Goal: Task Accomplishment & Management: Use online tool/utility

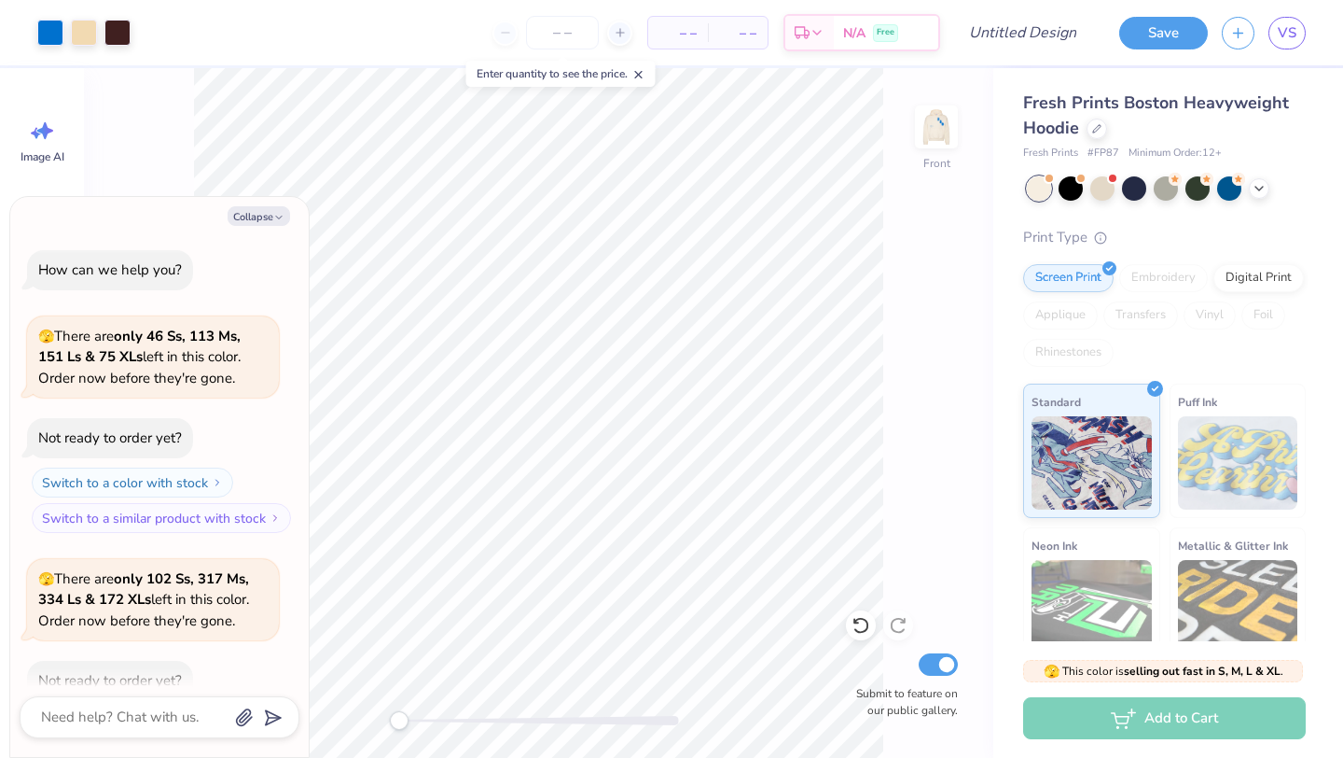
type textarea "x"
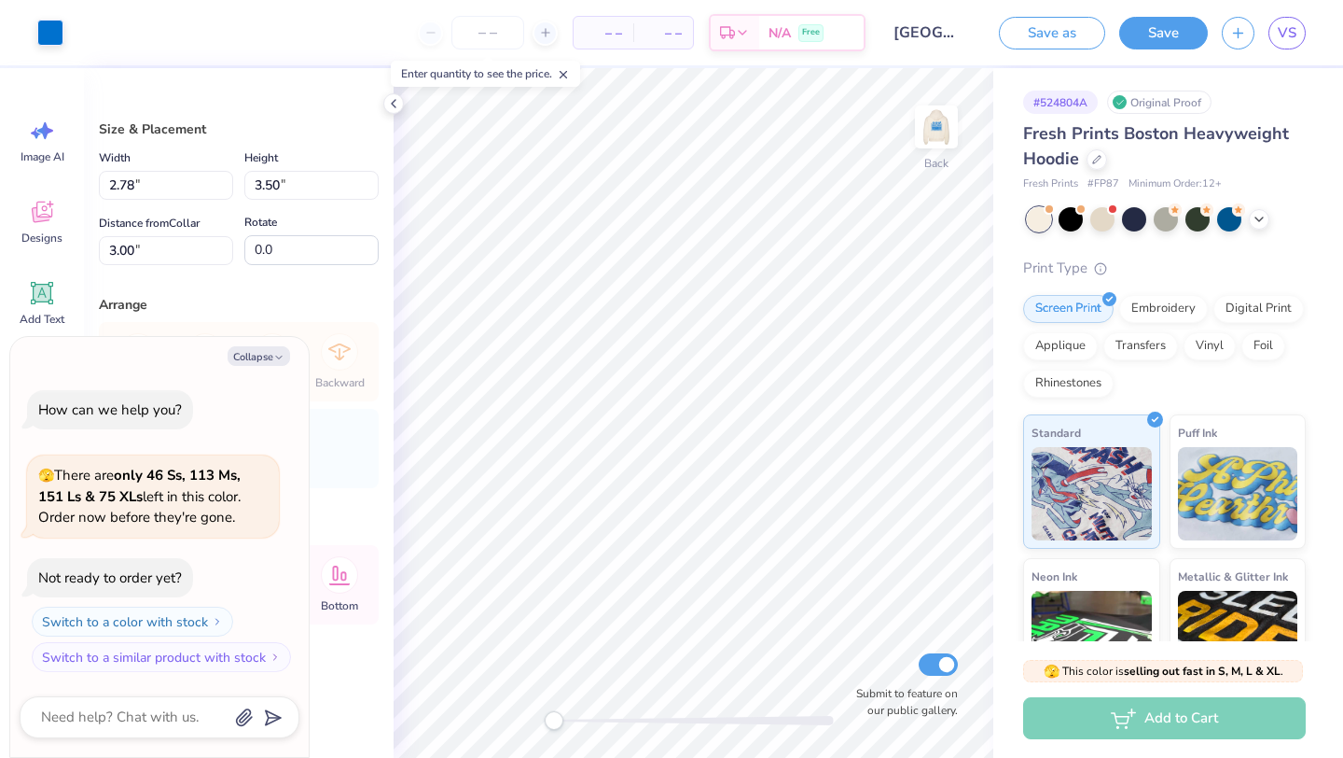
type textarea "x"
type input "3.76"
type input "4.73"
type textarea "x"
type input "4.20"
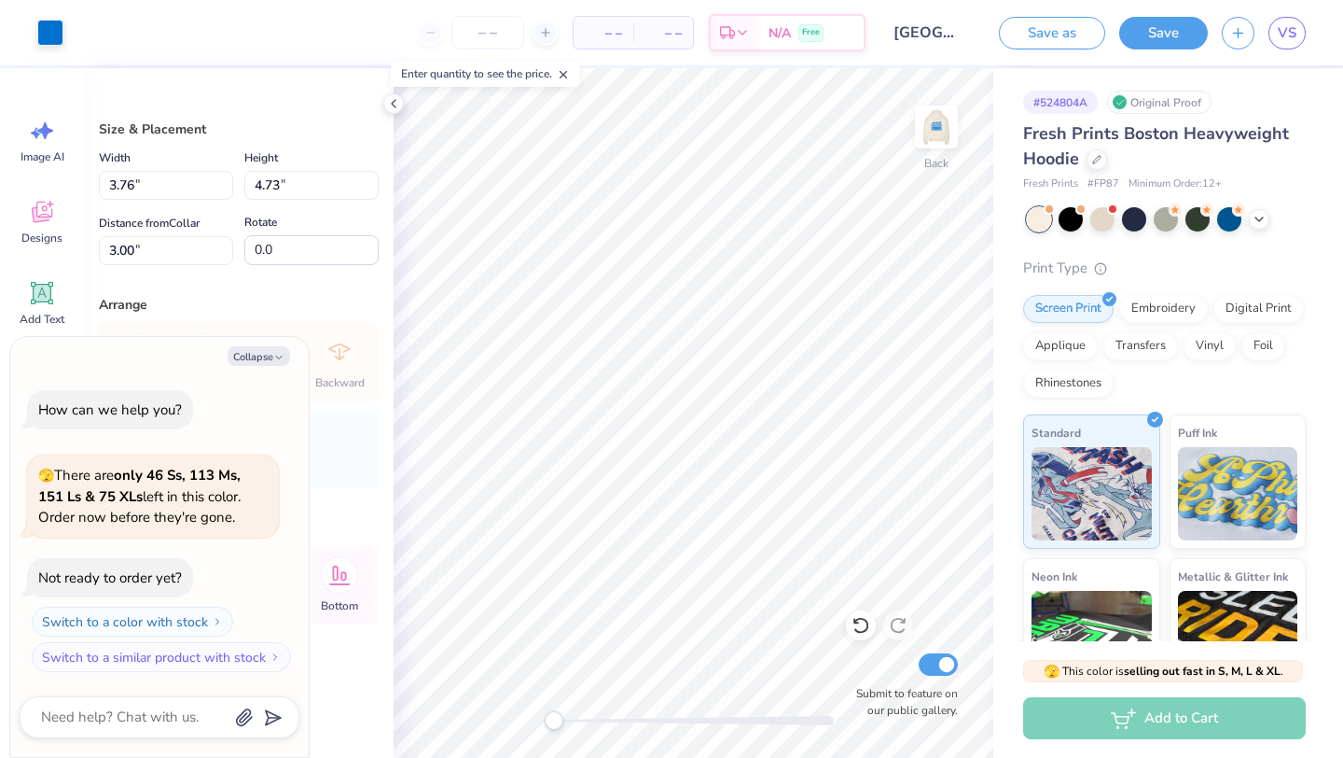
type input "5.29"
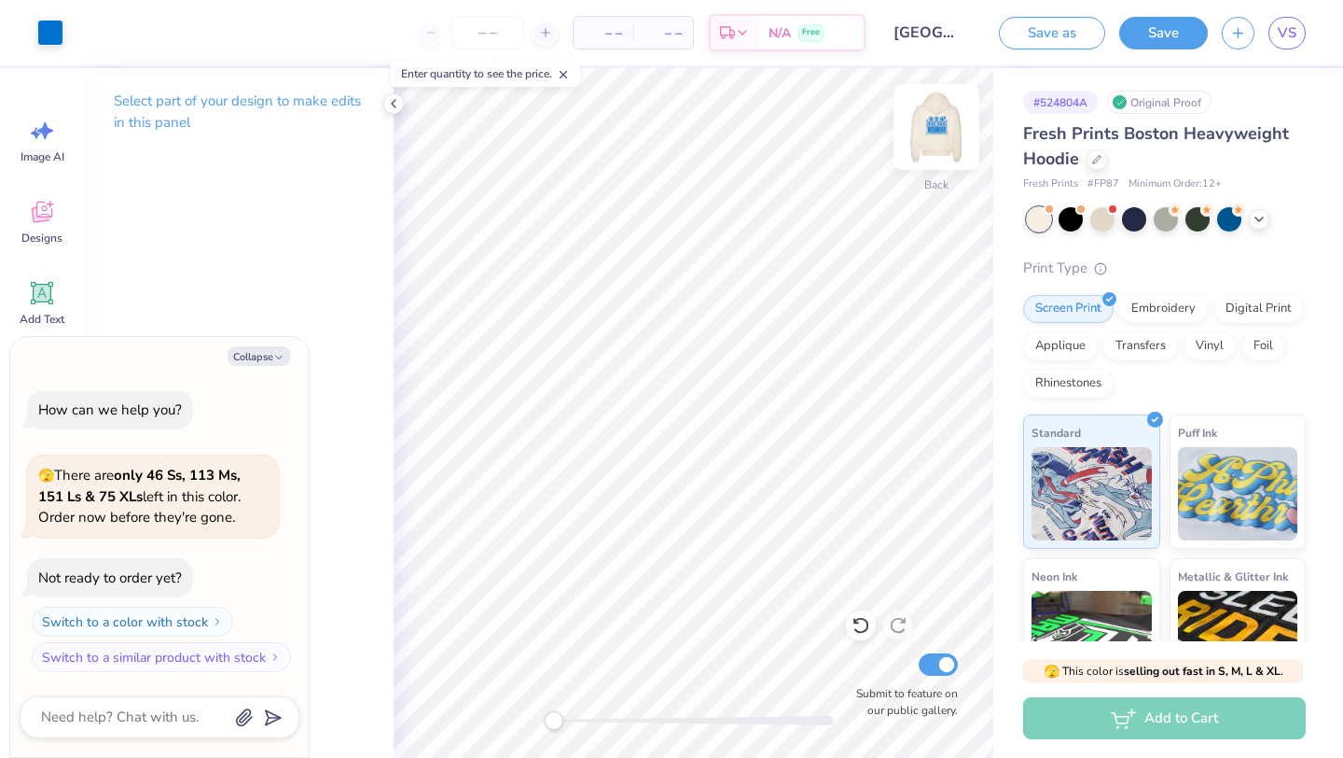
click at [926, 124] on img at bounding box center [936, 127] width 75 height 75
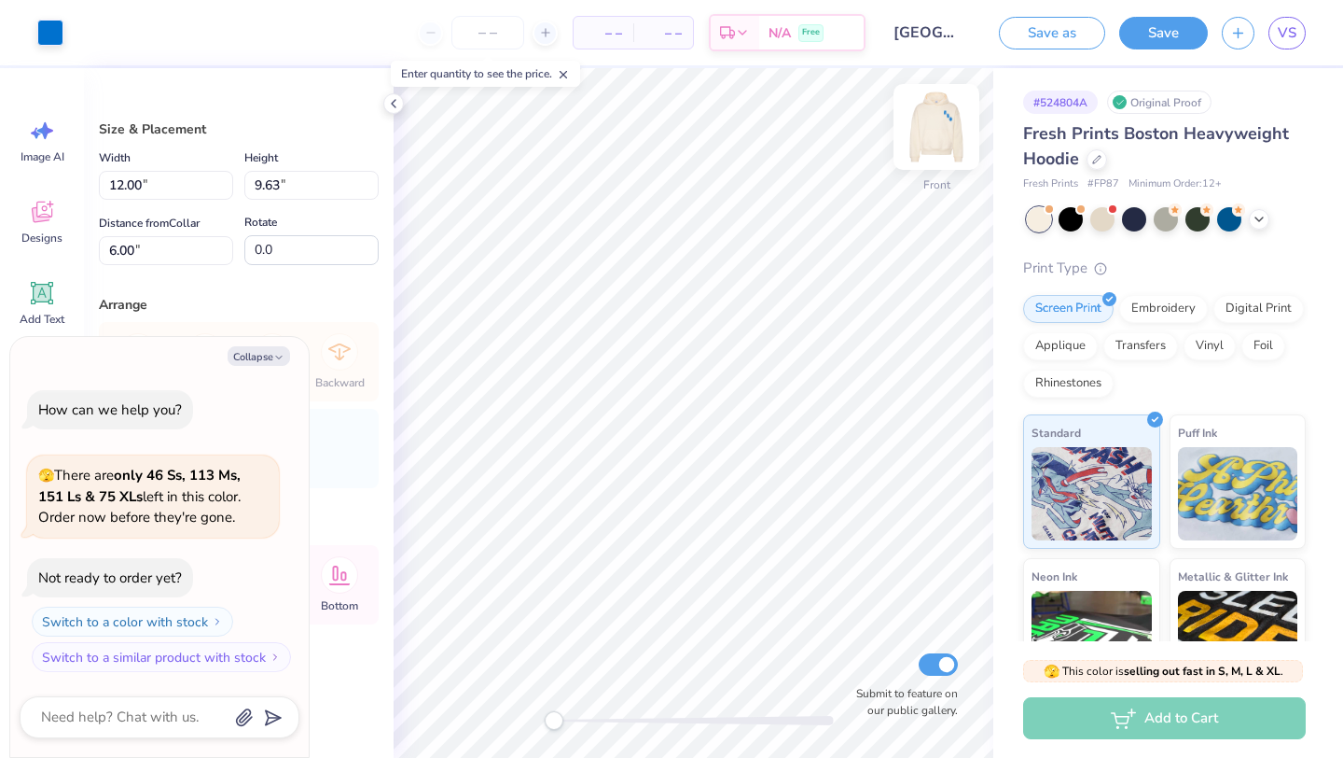
type textarea "x"
type input "14.20"
type input "11.40"
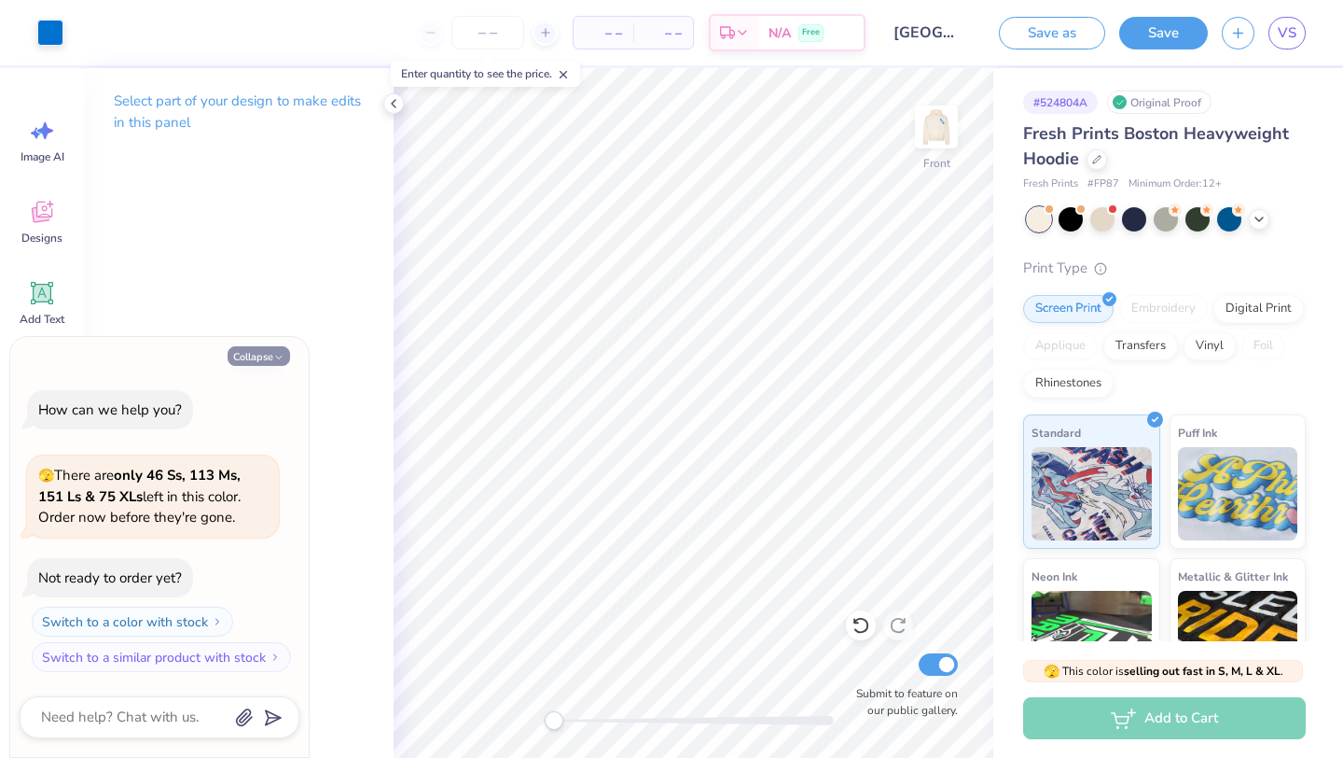
click at [274, 346] on button "Collapse" at bounding box center [259, 356] width 63 height 20
type textarea "x"
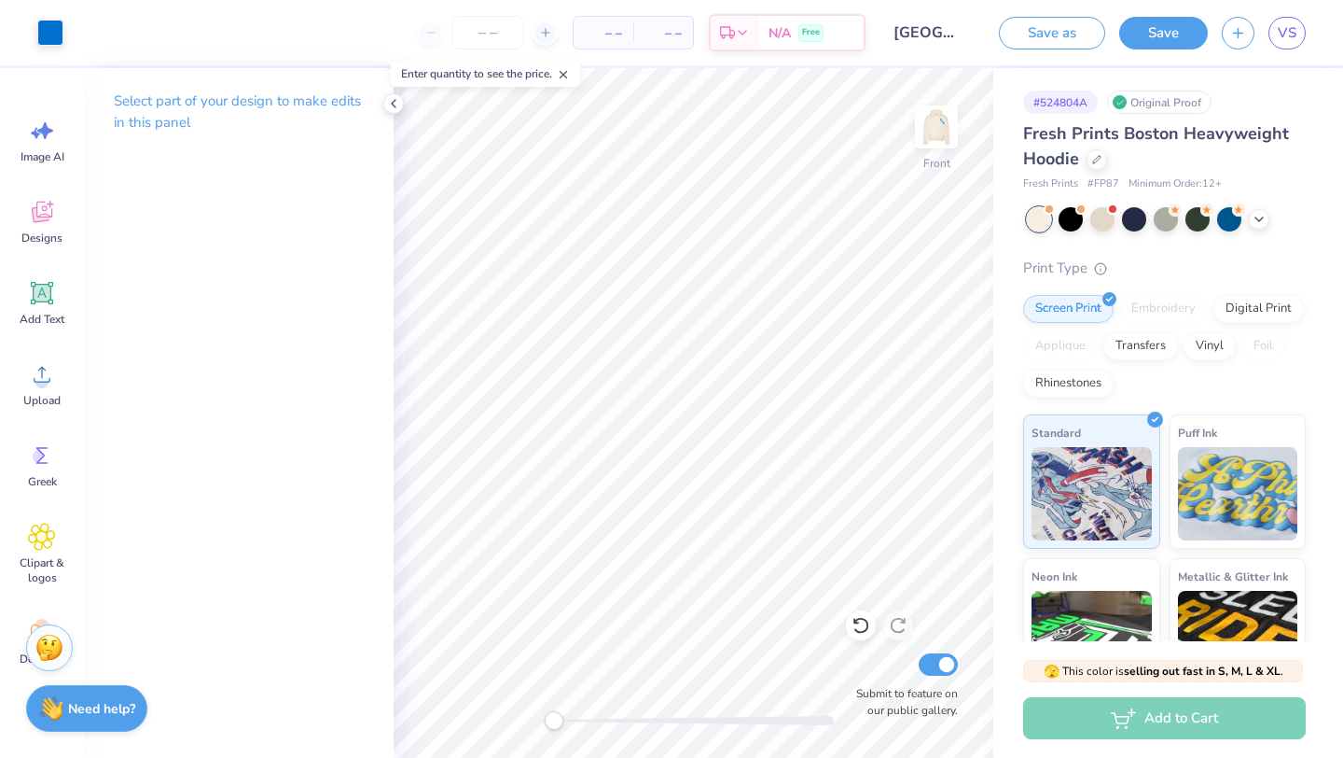
click at [58, 645] on img at bounding box center [49, 647] width 28 height 28
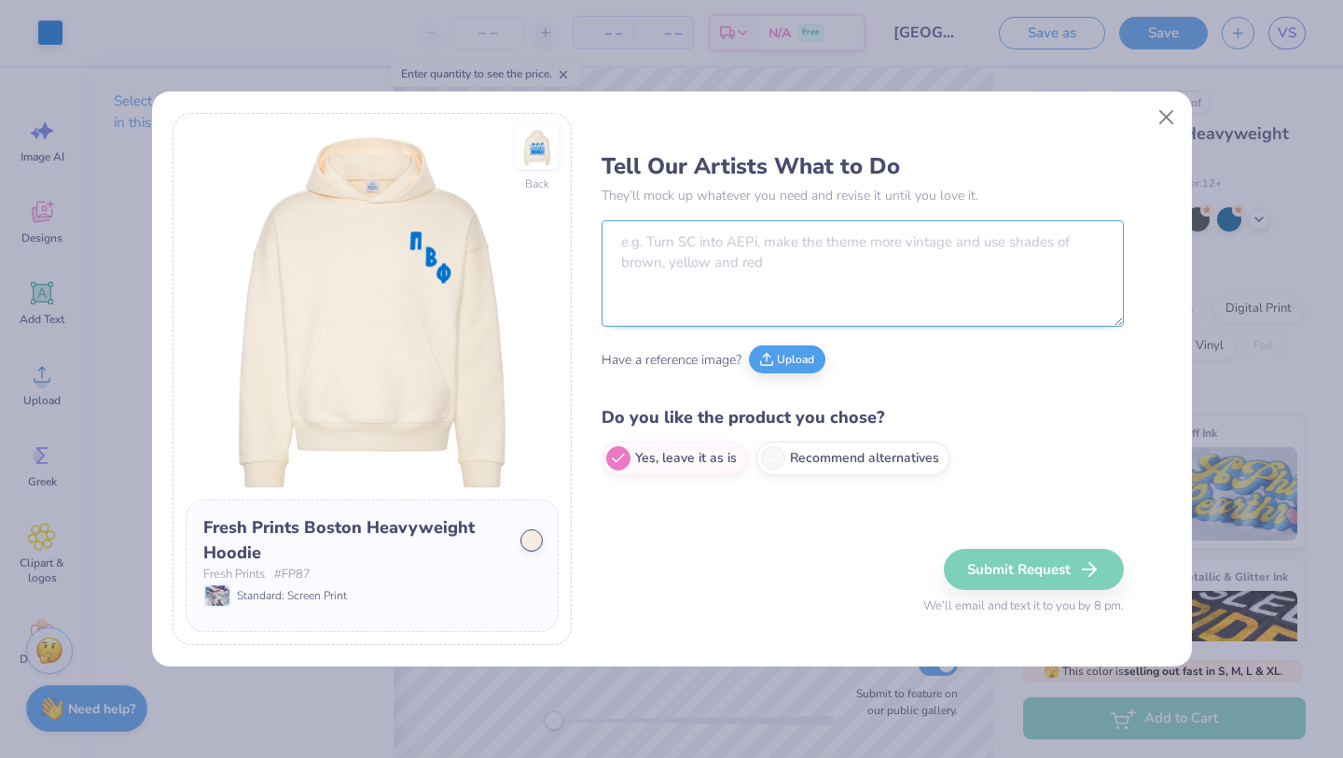
click at [719, 280] on textarea at bounding box center [863, 273] width 522 height 106
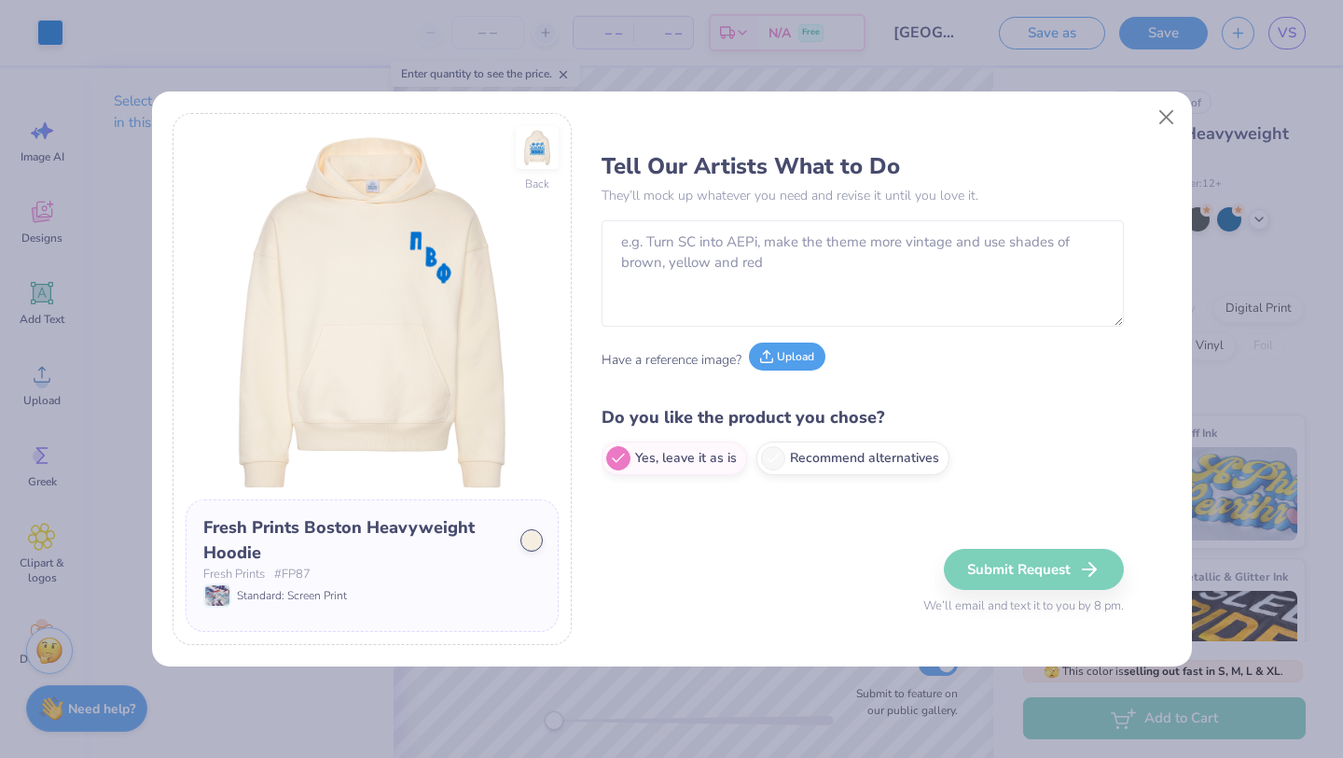
click at [776, 369] on button "Upload" at bounding box center [787, 356] width 77 height 28
click at [1226, 48] on div "Back Fresh Prints Boston Heavyweight Hoodie Fresh Prints # FP87 Standard: Scree…" at bounding box center [671, 379] width 1343 height 758
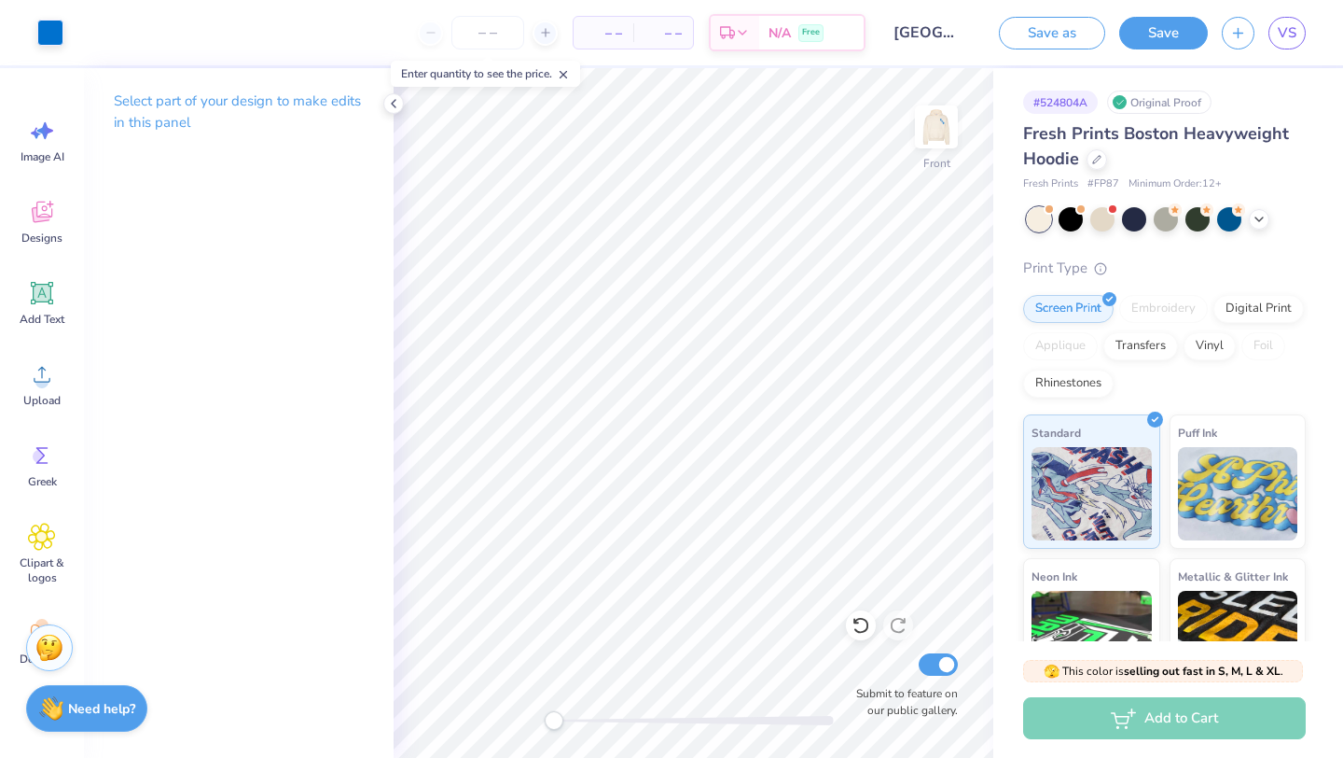
click at [43, 658] on img at bounding box center [49, 647] width 28 height 28
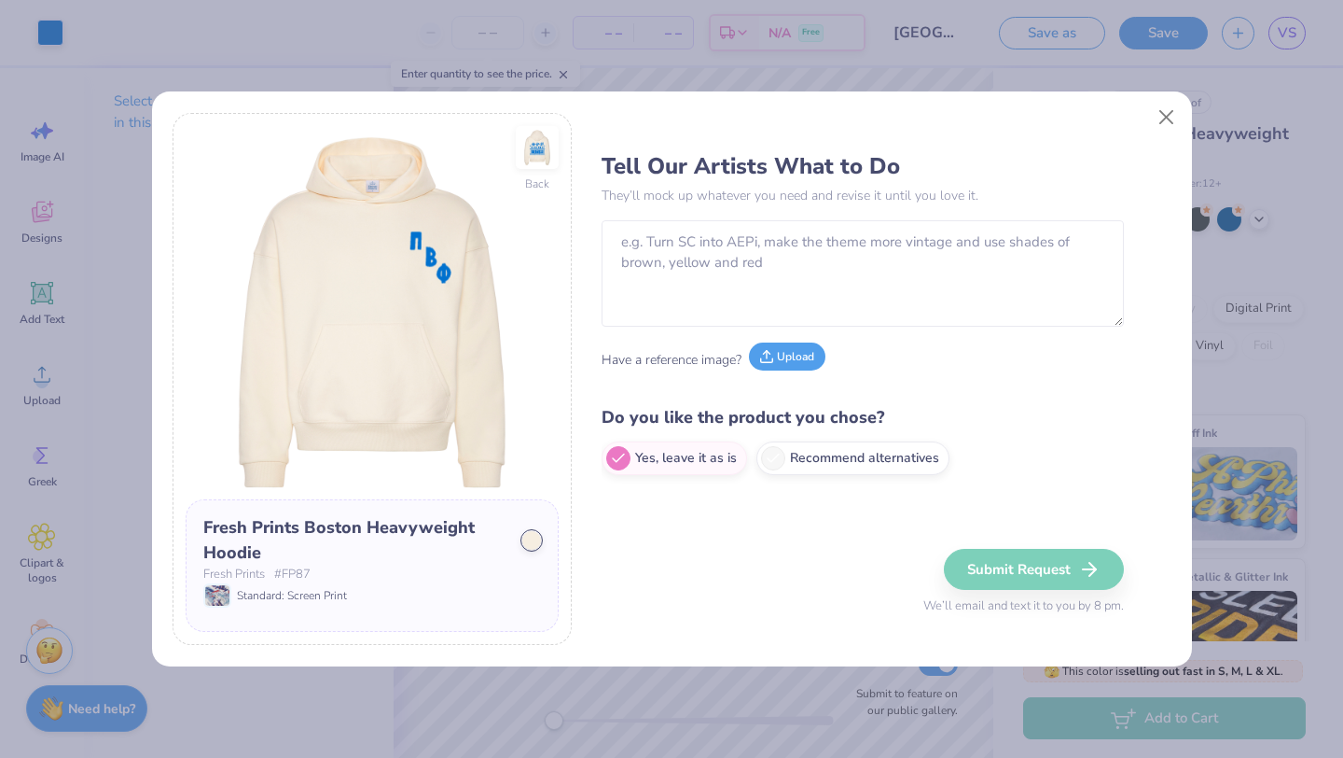
click at [788, 362] on button "Upload" at bounding box center [787, 356] width 77 height 28
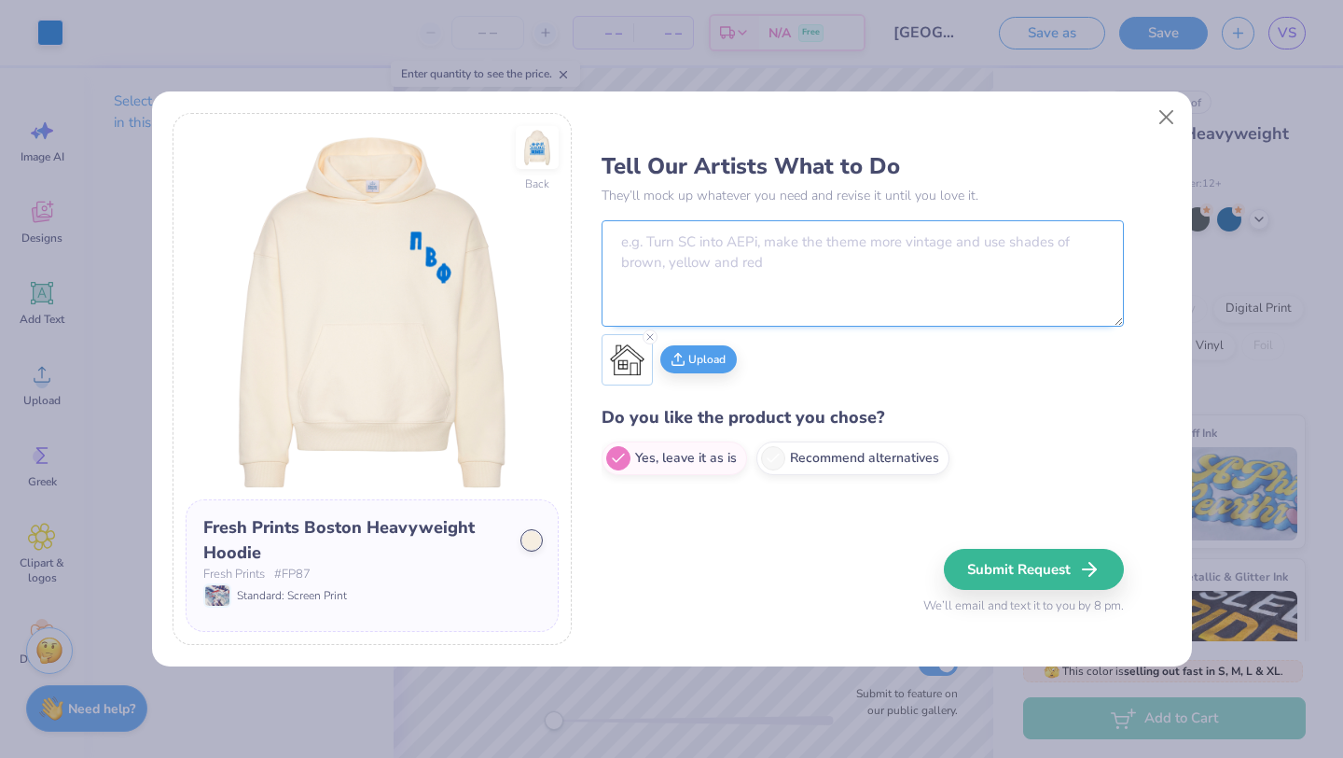
click at [894, 299] on textarea at bounding box center [863, 273] width 522 height 106
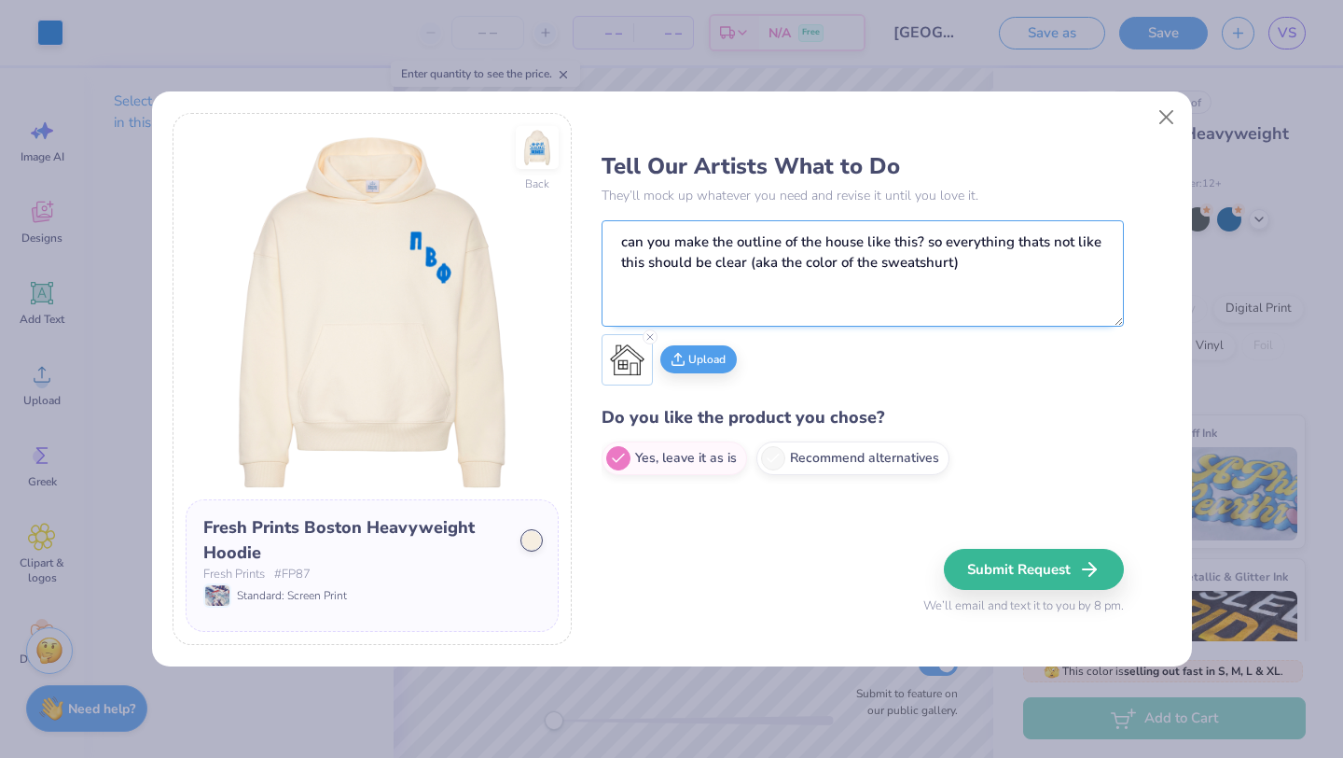
click at [939, 262] on textarea "can you make the outline of the house like this? so everything thats not like t…" at bounding box center [863, 273] width 522 height 106
click at [914, 243] on textarea "can you make the outline of the house like this? so everything thats not like t…" at bounding box center [863, 273] width 522 height 106
click at [1046, 278] on textarea "can you make the outline of the house like this the same style as this just of …" at bounding box center [863, 273] width 522 height 106
type textarea "can you make the outline of the house like this the same style as this just of …"
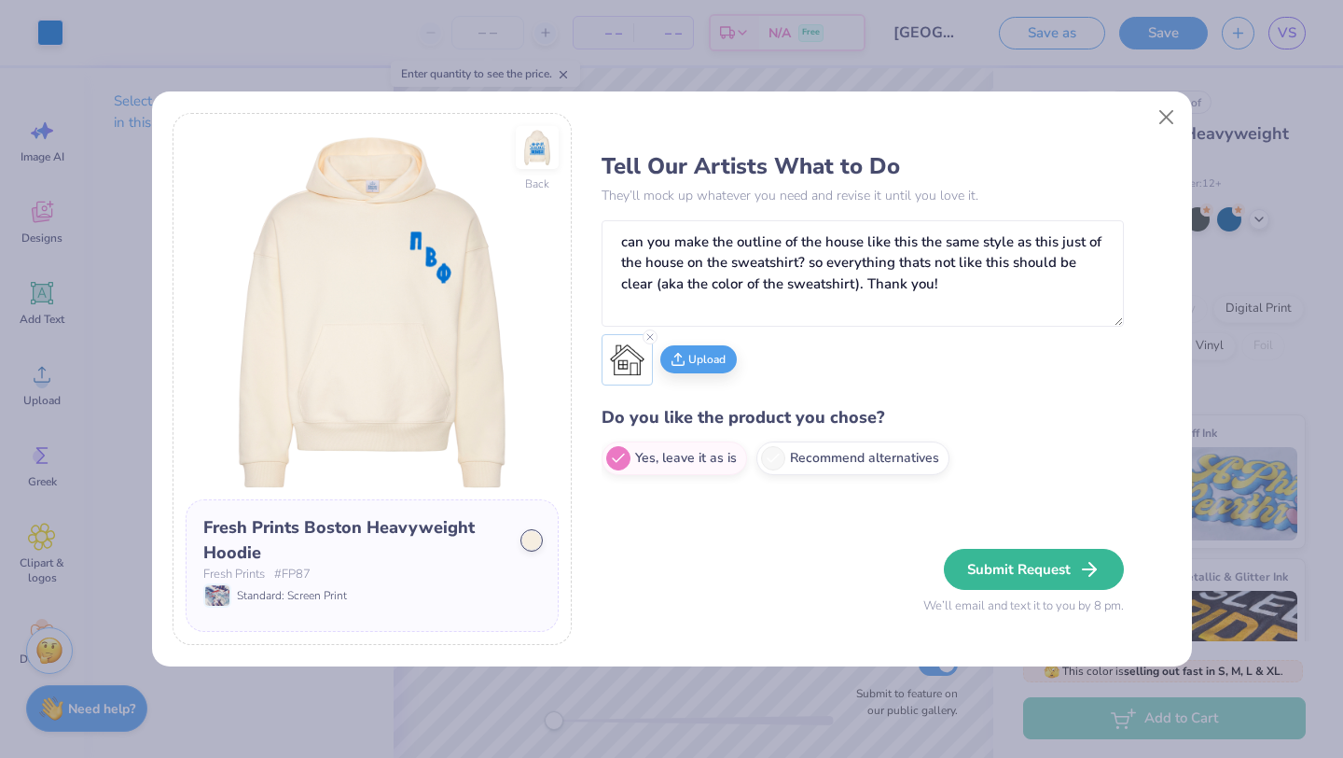
click at [1024, 562] on button "Submit Request" at bounding box center [1034, 569] width 180 height 41
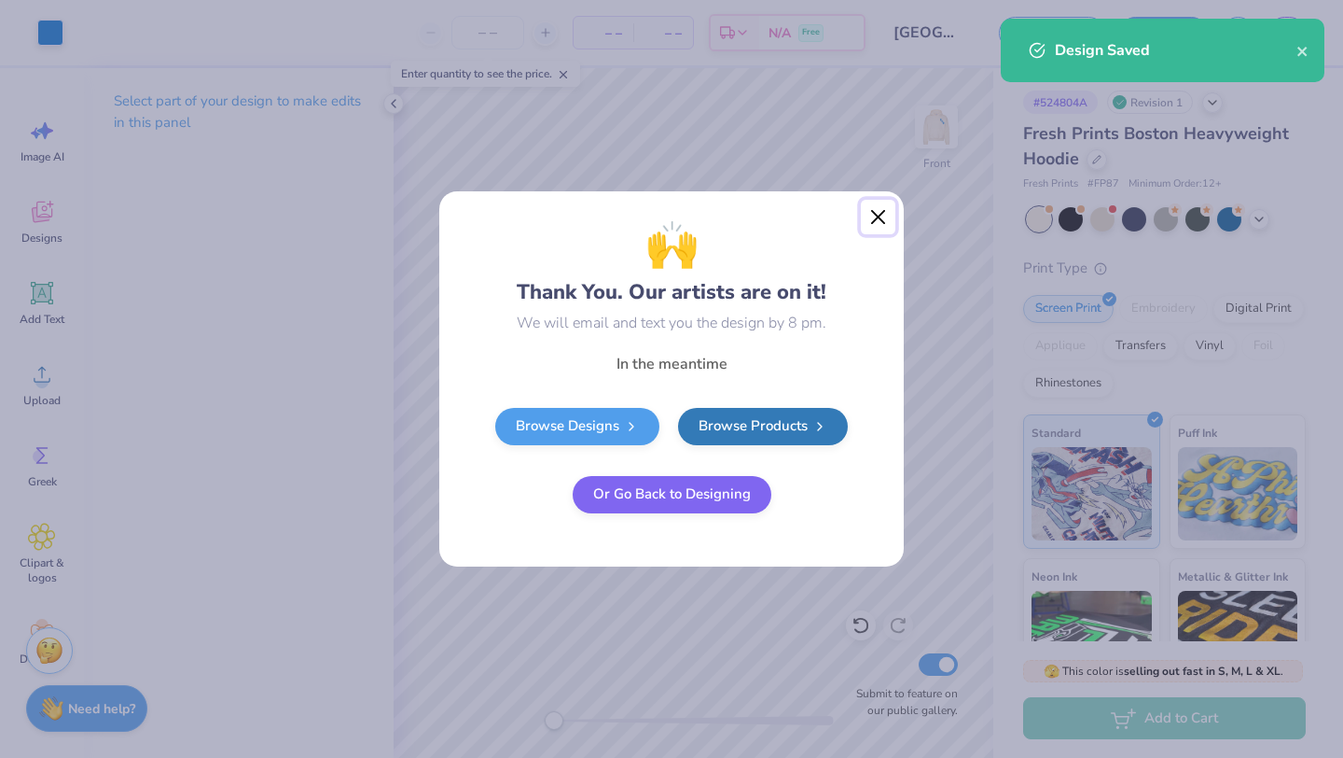
click at [873, 213] on button "Close" at bounding box center [878, 217] width 35 height 35
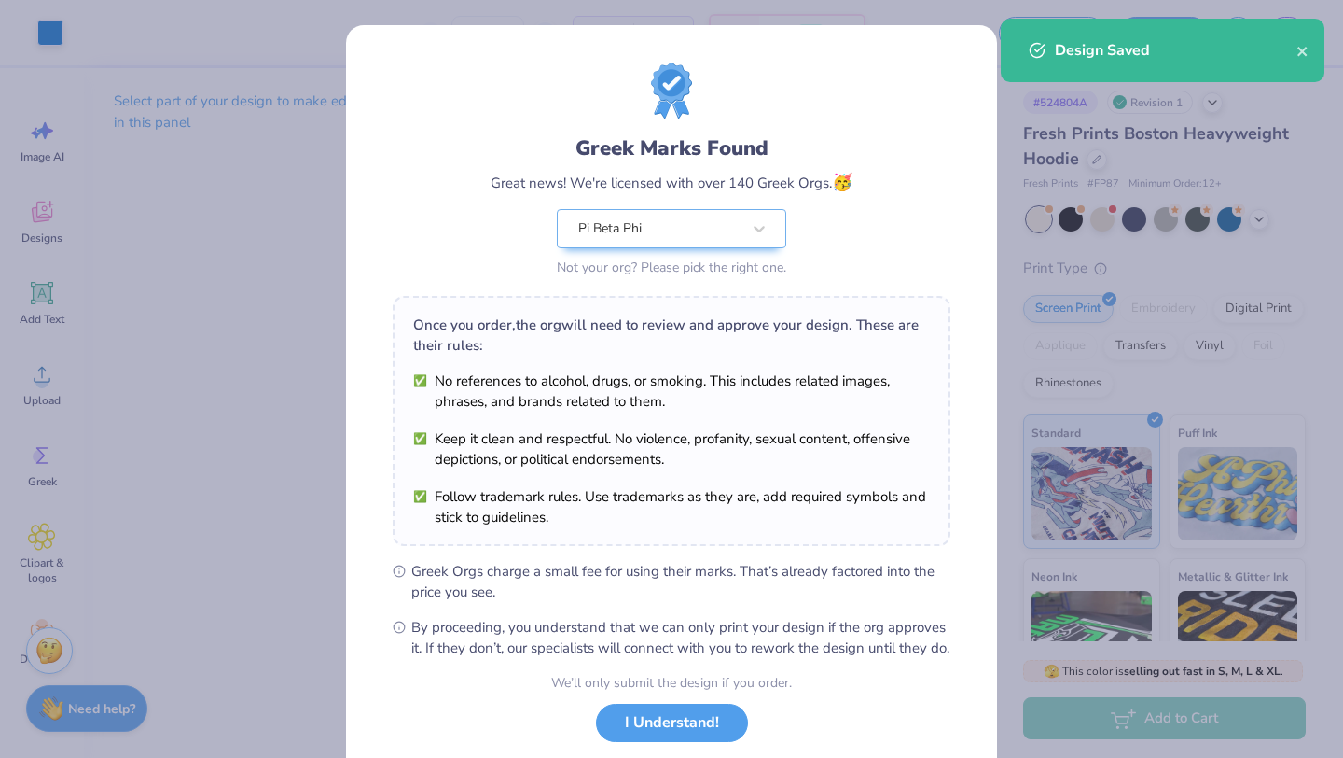
click at [953, 140] on div "Greek Marks Found Great news! We're licensed with over 140 Greek Orgs. 🥳 Pi Bet…" at bounding box center [671, 426] width 651 height 802
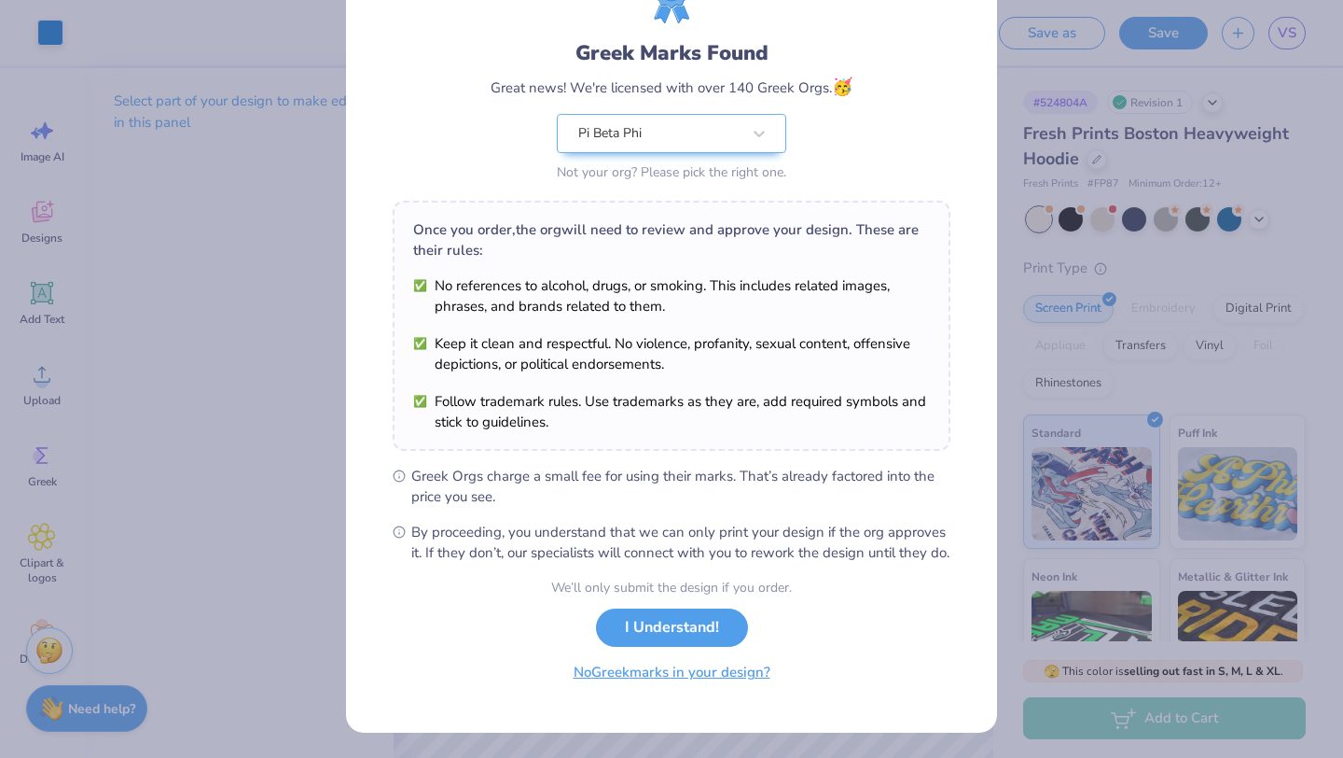
scroll to position [100, 0]
click at [709, 641] on button "I Understand!" at bounding box center [672, 622] width 152 height 38
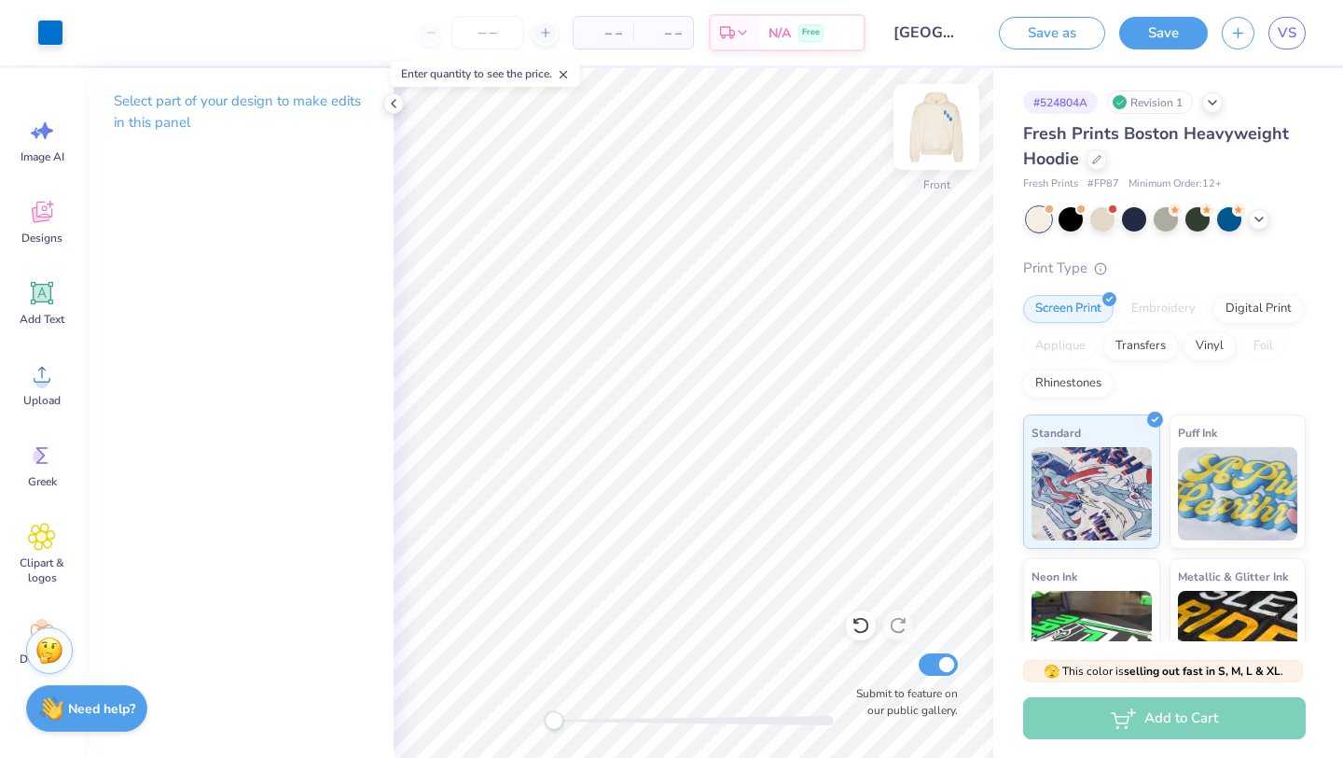
click at [941, 124] on img at bounding box center [936, 127] width 75 height 75
click at [53, 287] on icon at bounding box center [42, 293] width 28 height 28
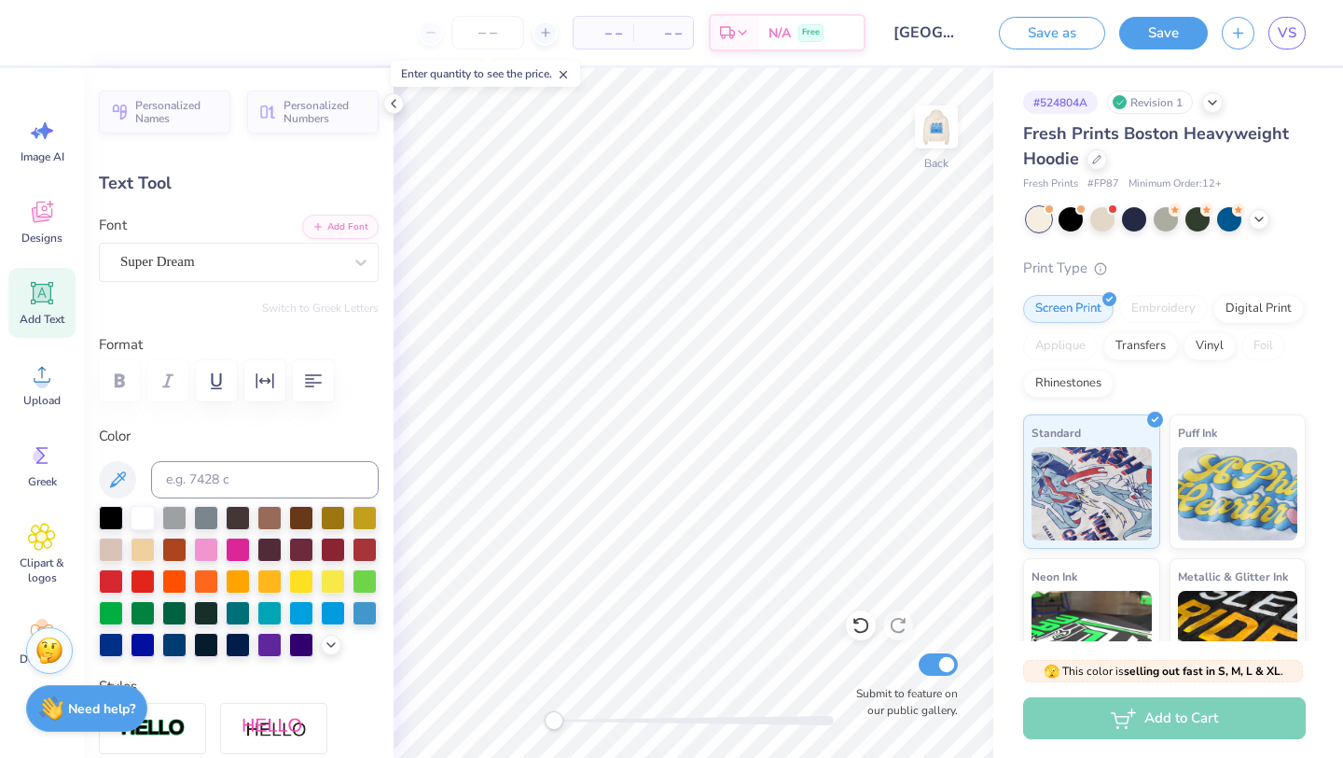
type textarea "unc [GEOGRAPHIC_DATA]"
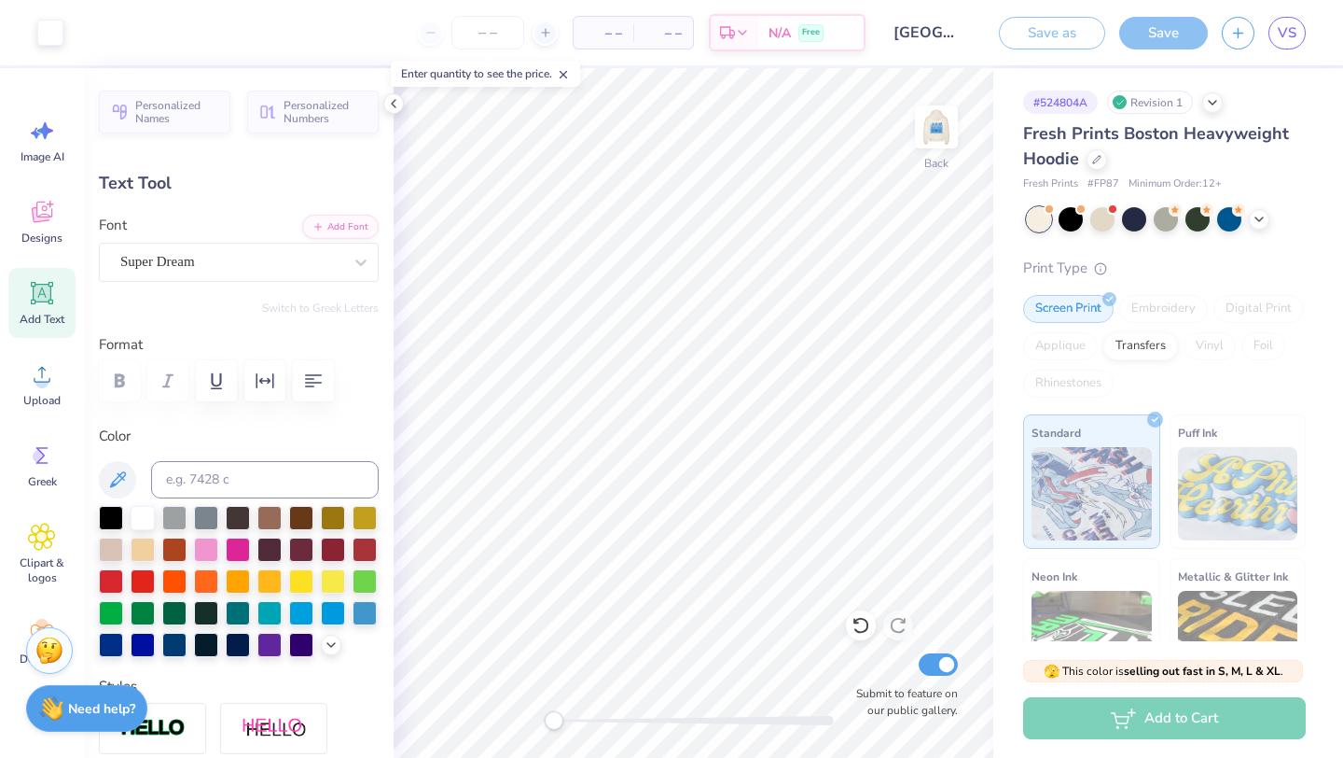
type input "18.86"
type input "2.63"
type input "5.43"
type textarea "unc chapel hill [GEOGRAPHIC_DATA] alpha"
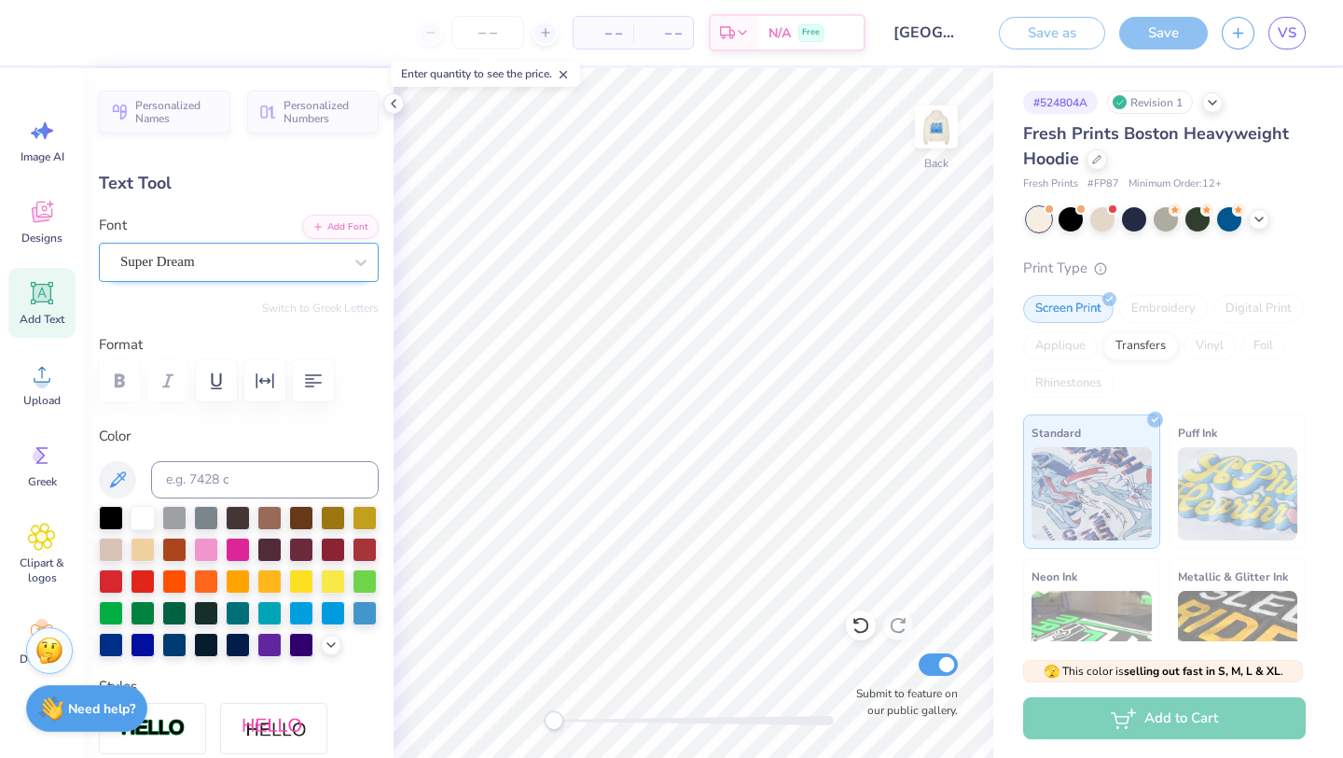
click at [180, 271] on div "Super Dream" at bounding box center [231, 261] width 226 height 29
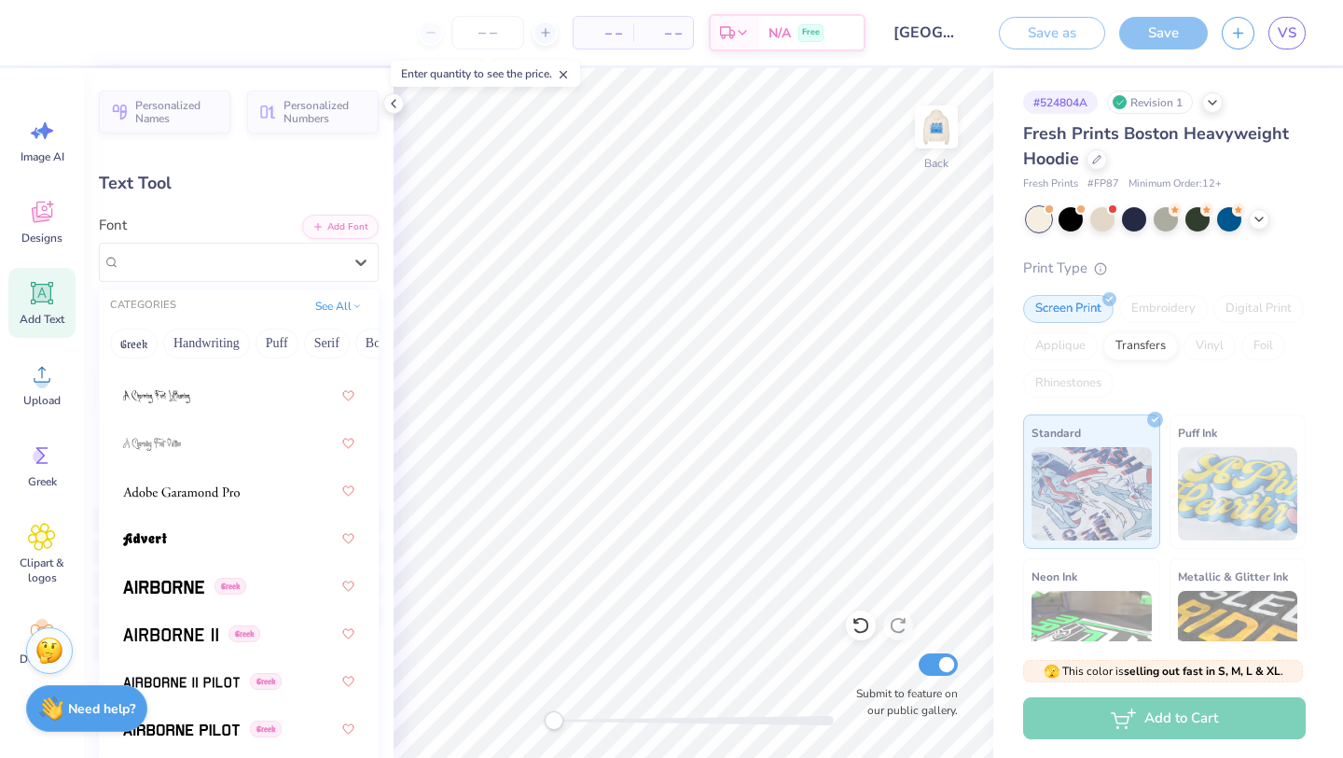
scroll to position [268, 0]
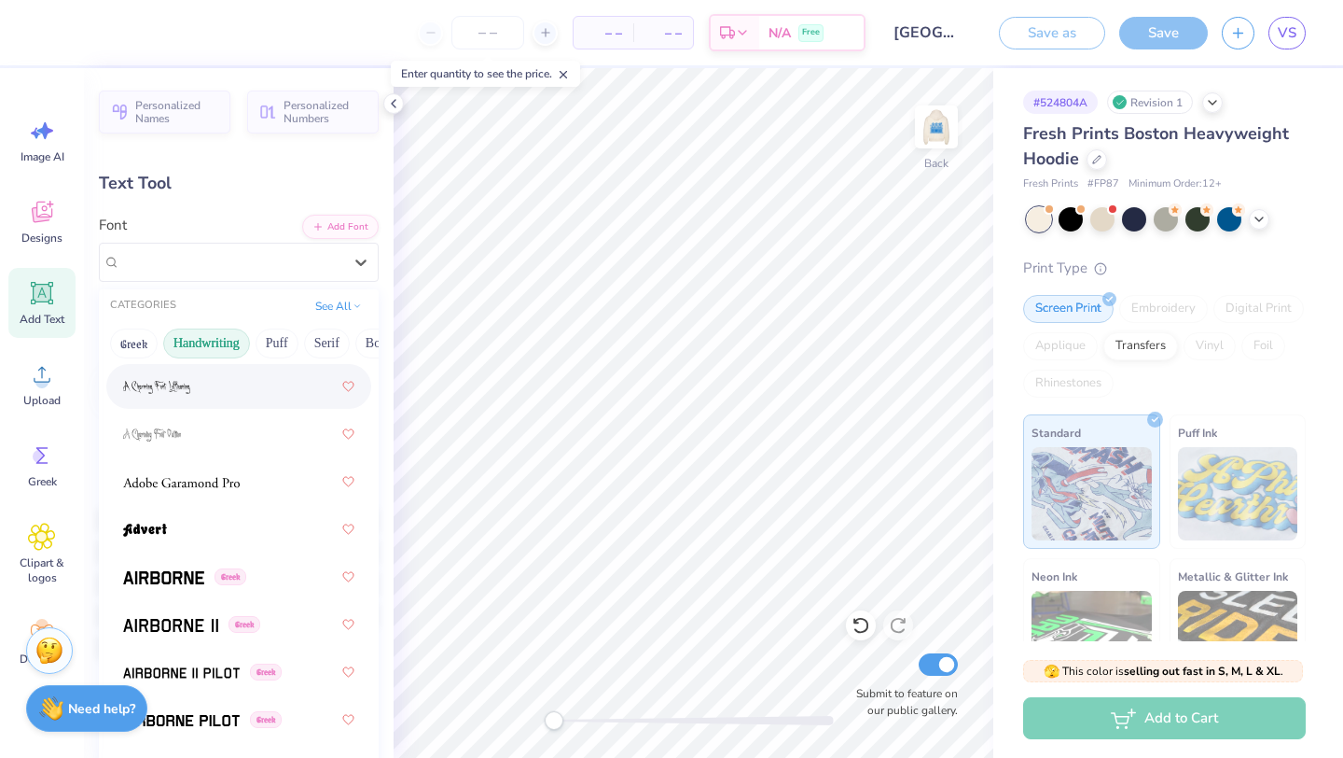
click at [224, 341] on button "Handwriting" at bounding box center [206, 343] width 87 height 30
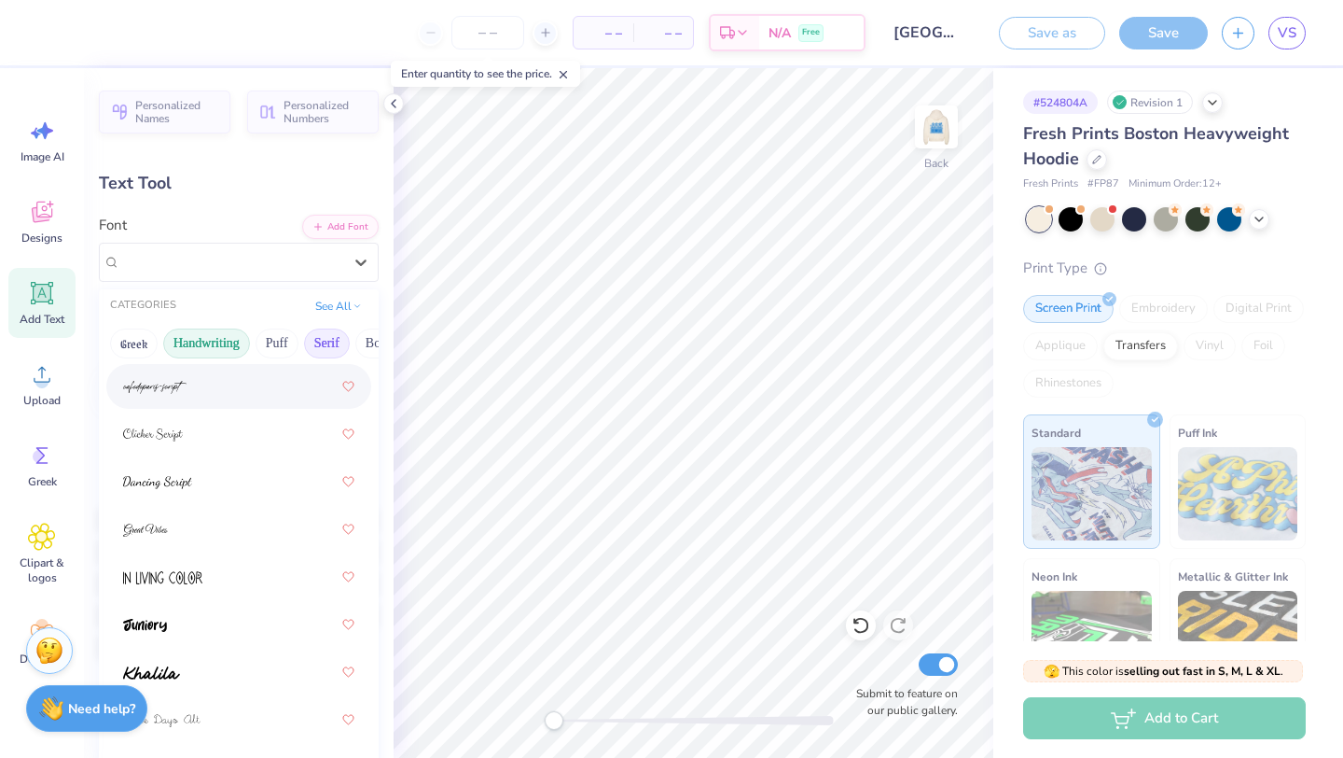
click at [317, 338] on button "Serif" at bounding box center [327, 343] width 46 height 30
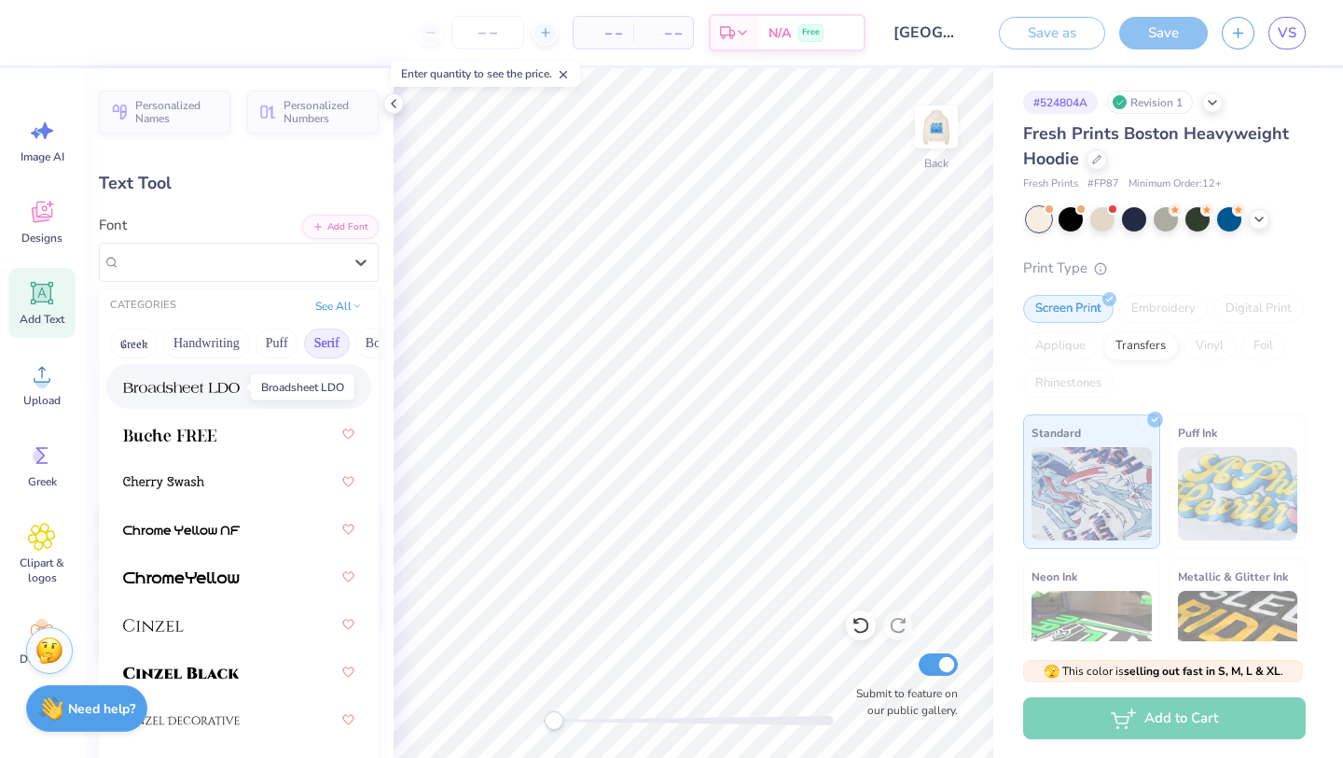
click at [229, 392] on img at bounding box center [181, 387] width 117 height 13
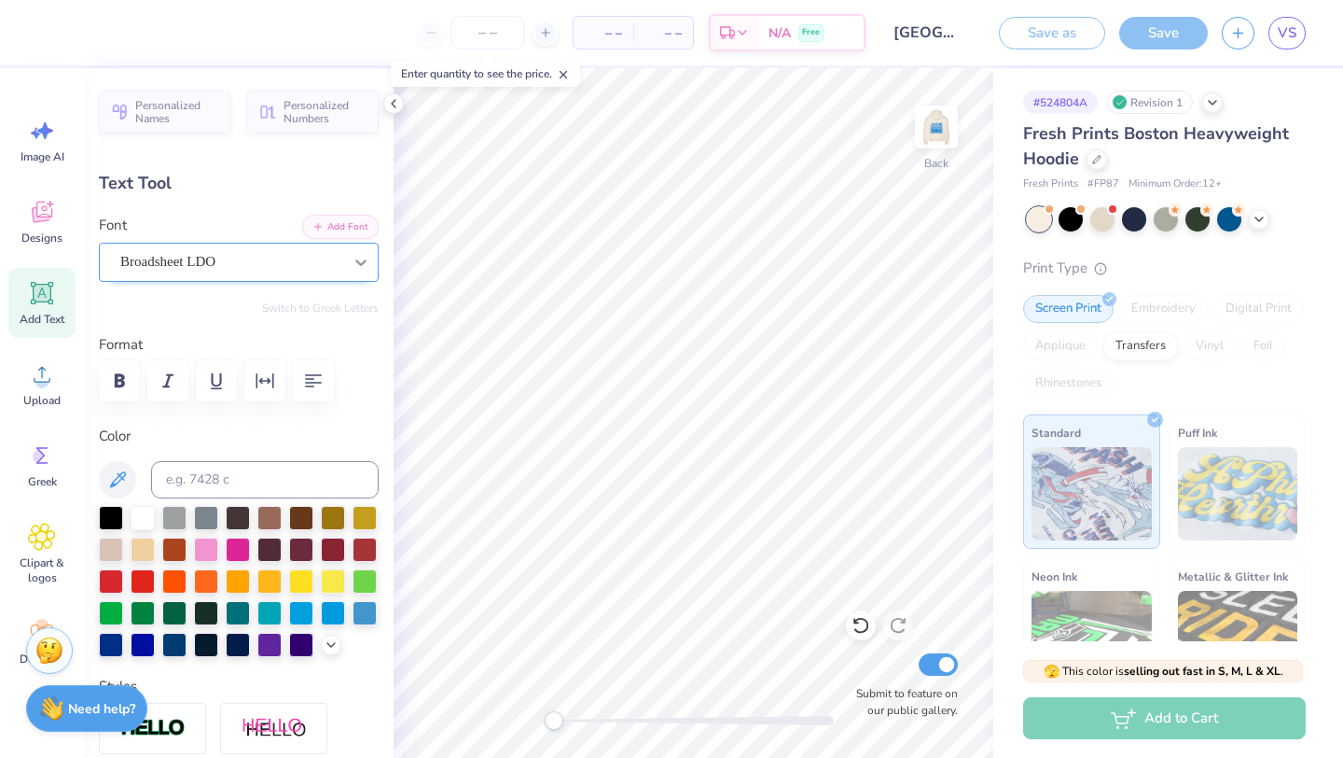
click at [352, 265] on icon at bounding box center [361, 262] width 19 height 19
click at [265, 206] on div "Personalized Names Personalized Numbers Text Tool Add Font Font Broadsheet LDO …" at bounding box center [239, 412] width 310 height 689
click at [332, 649] on icon at bounding box center [331, 642] width 15 height 15
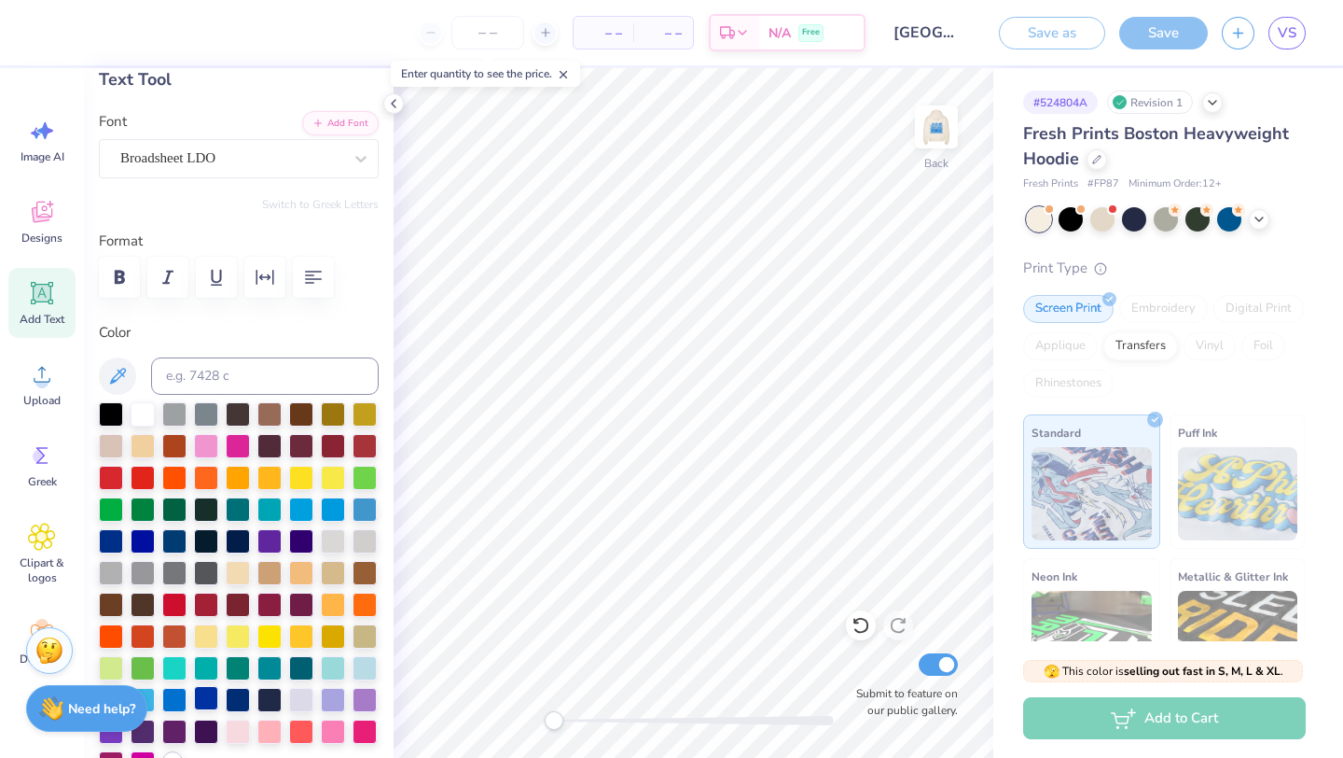
scroll to position [139, 0]
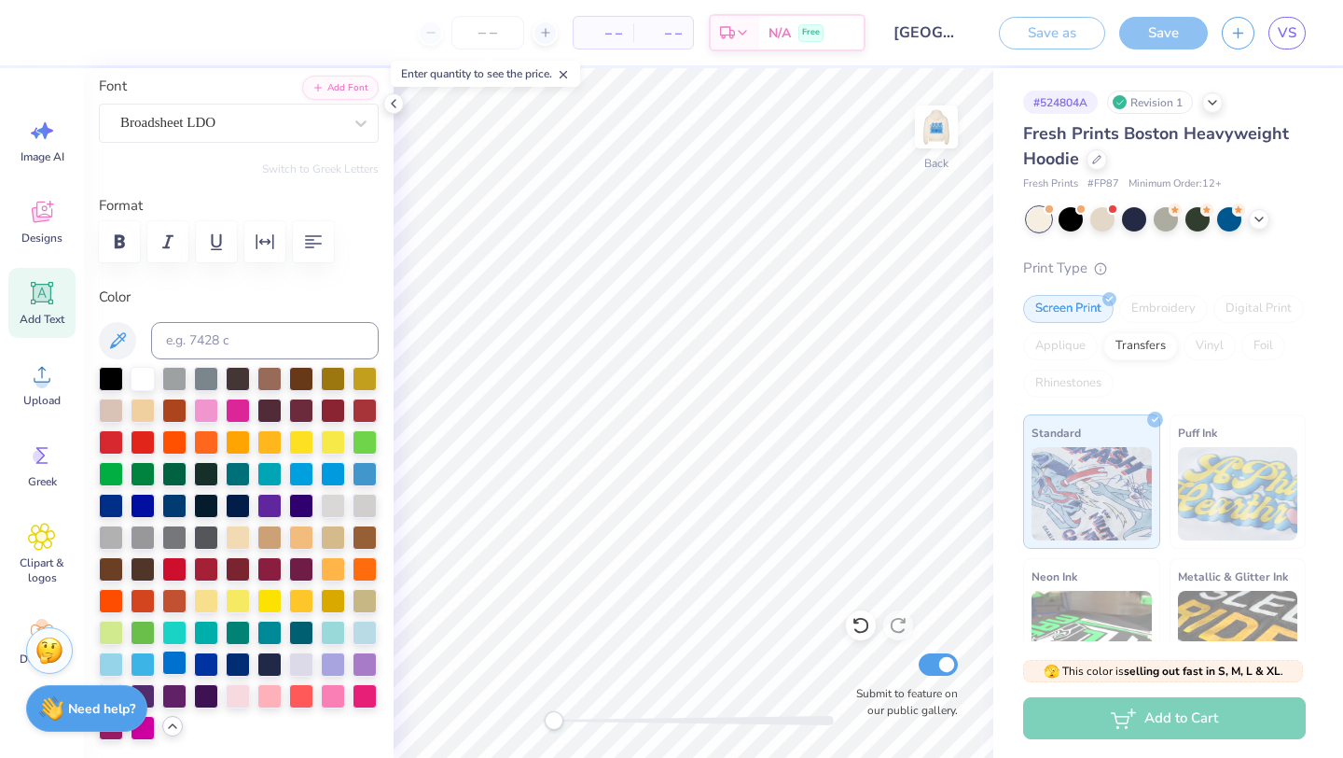
click at [179, 651] on div at bounding box center [174, 662] width 24 height 24
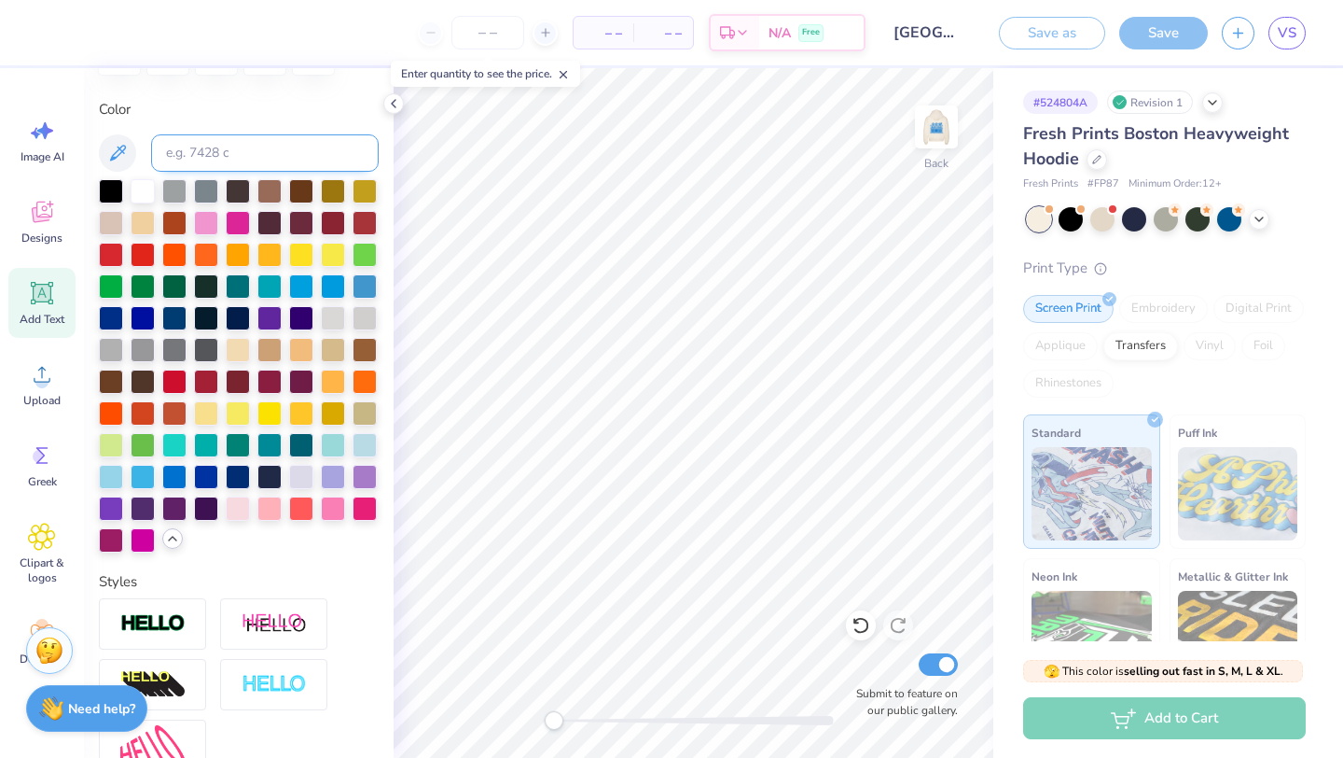
scroll to position [0, 0]
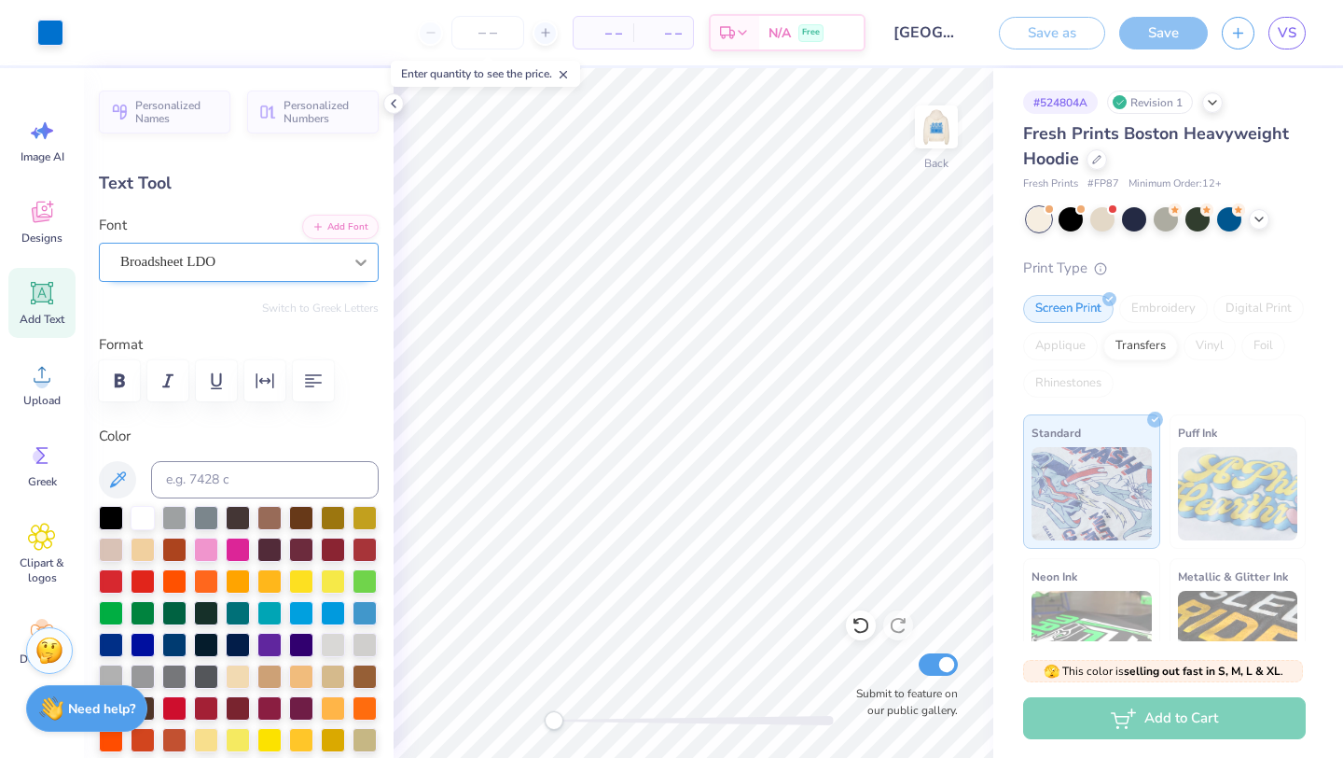
type input "6.02"
type input "3.74"
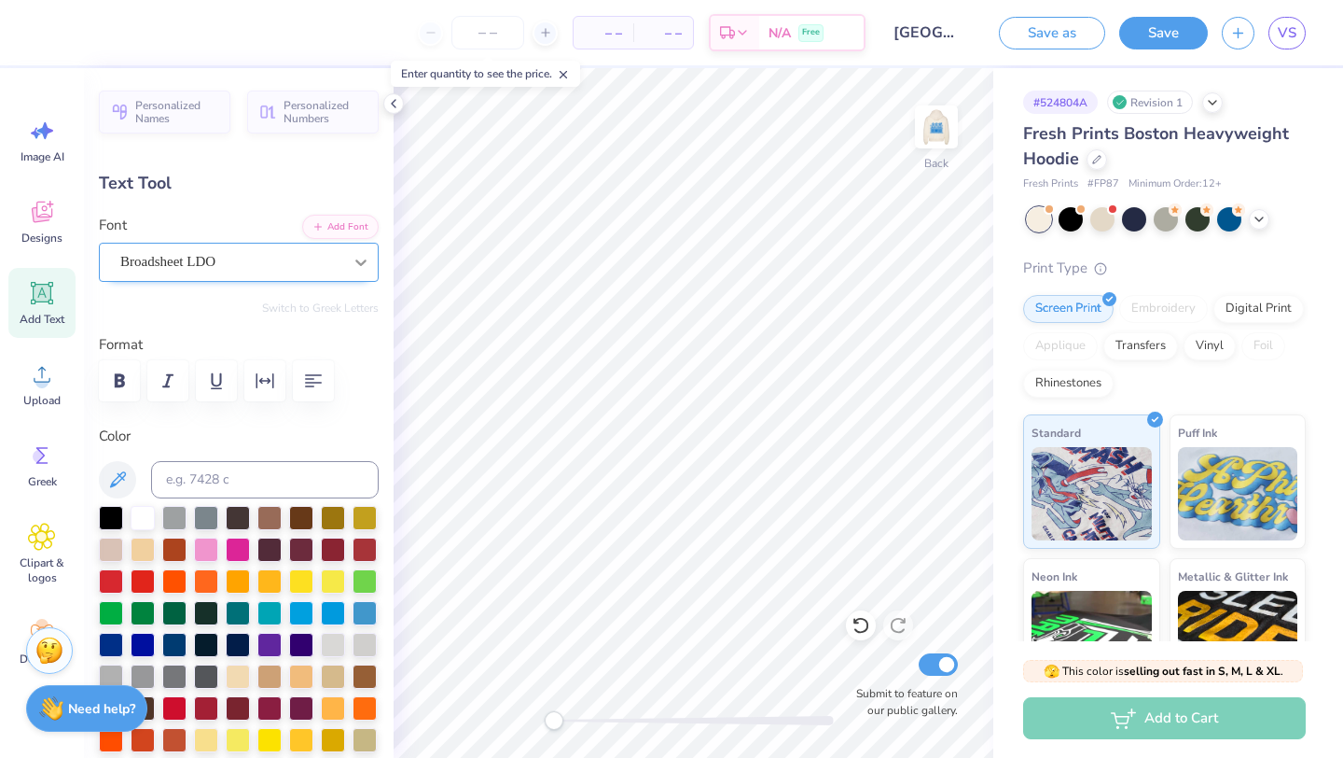
type input "5.64"
type input "1.80"
type input "7.96"
type input "3.29"
type input "1.05"
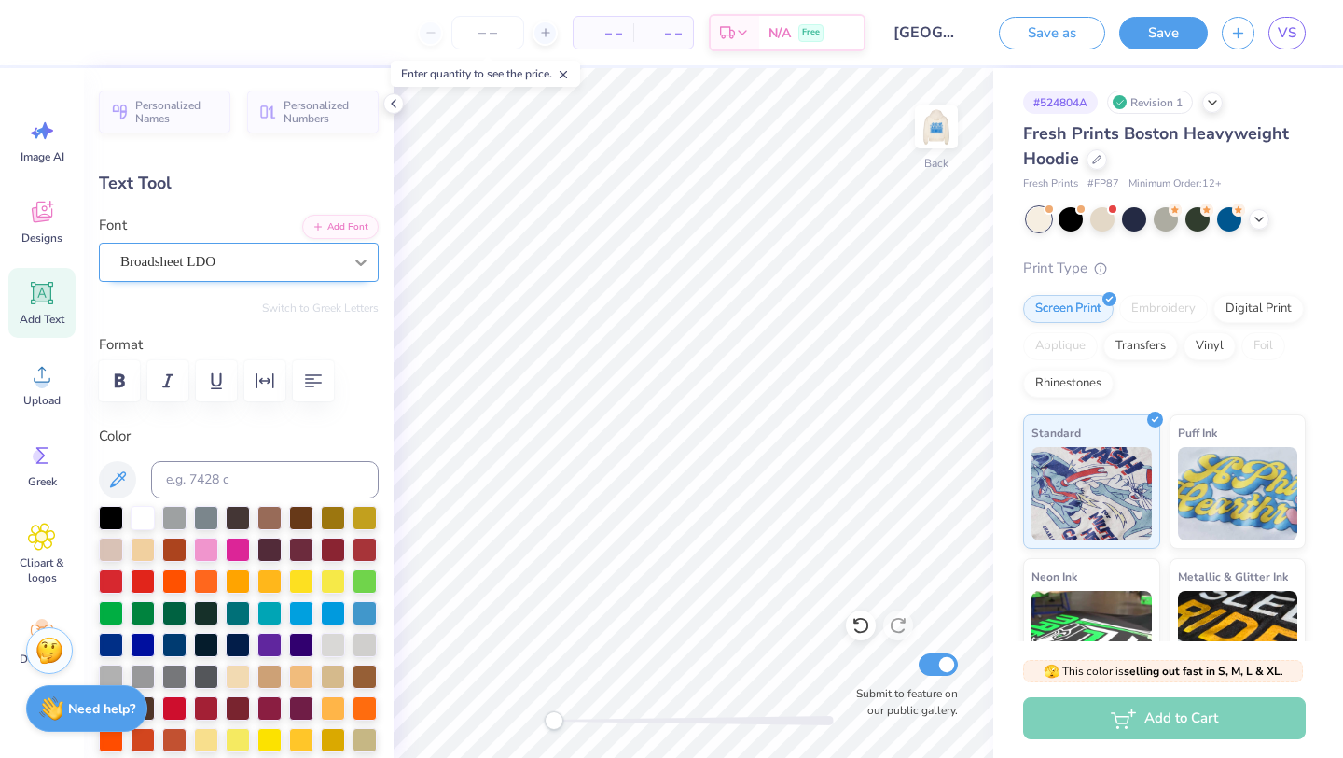
type input "11.24"
type input "3.74"
type input "1.19"
type input "10.80"
click at [310, 382] on icon "button" at bounding box center [313, 380] width 17 height 13
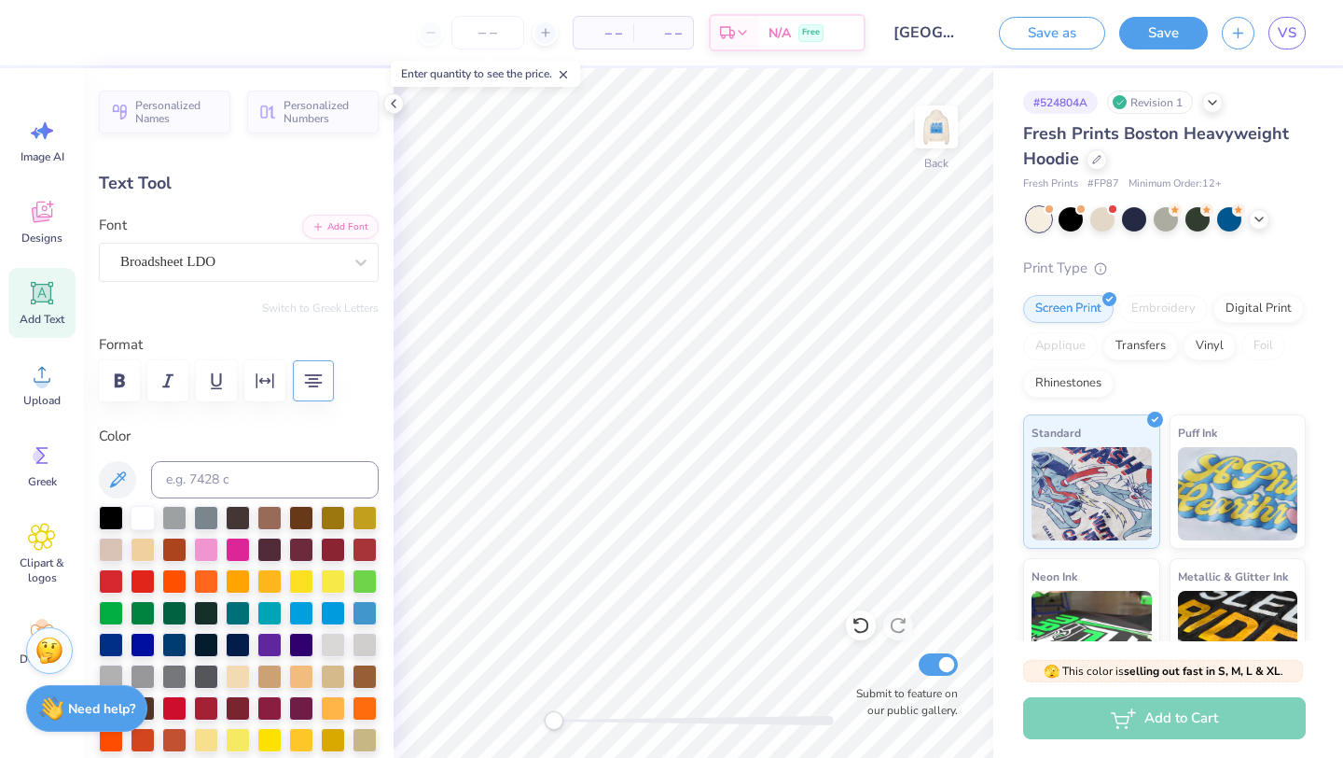
type input "4.07"
type input "1.30"
type input "10.69"
click at [945, 133] on img at bounding box center [936, 127] width 75 height 75
click at [943, 128] on img at bounding box center [936, 127] width 75 height 75
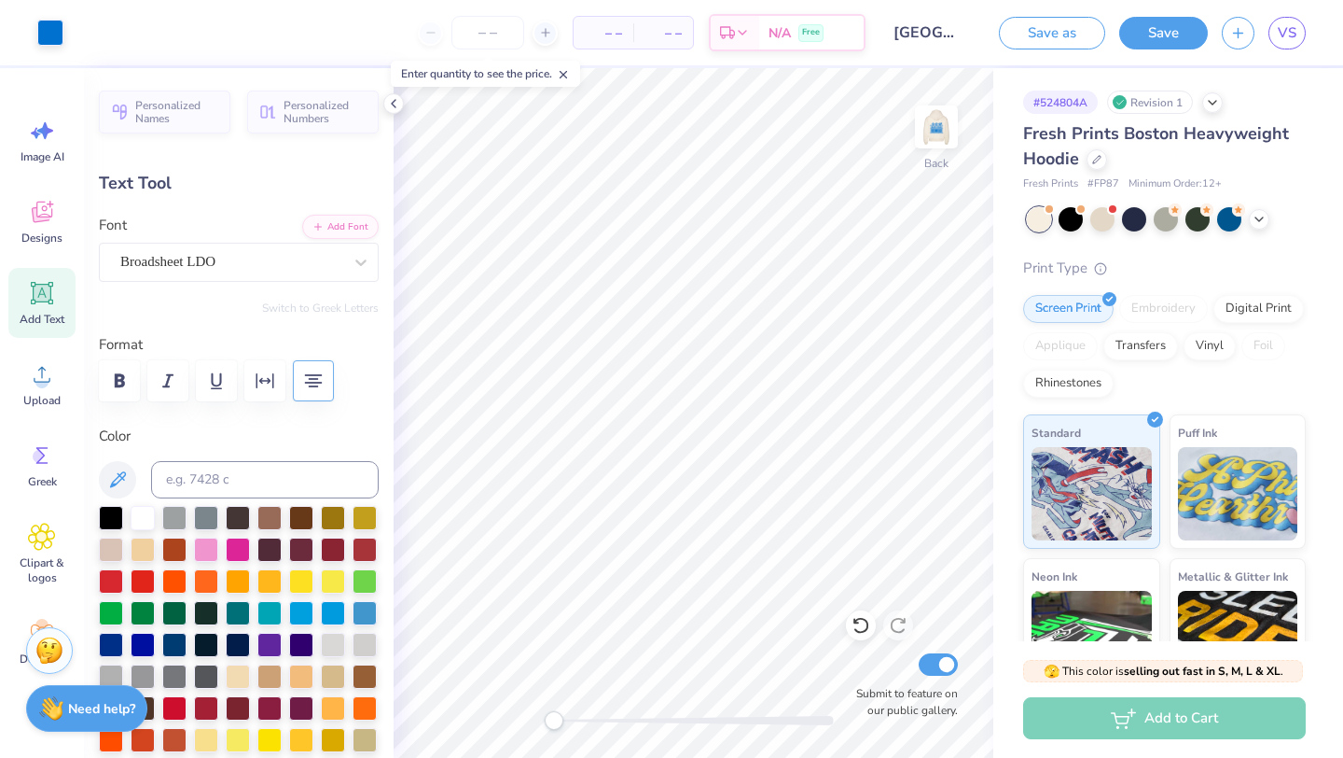
click at [943, 129] on img at bounding box center [936, 126] width 37 height 37
click at [1166, 29] on button "Save" at bounding box center [1164, 30] width 89 height 33
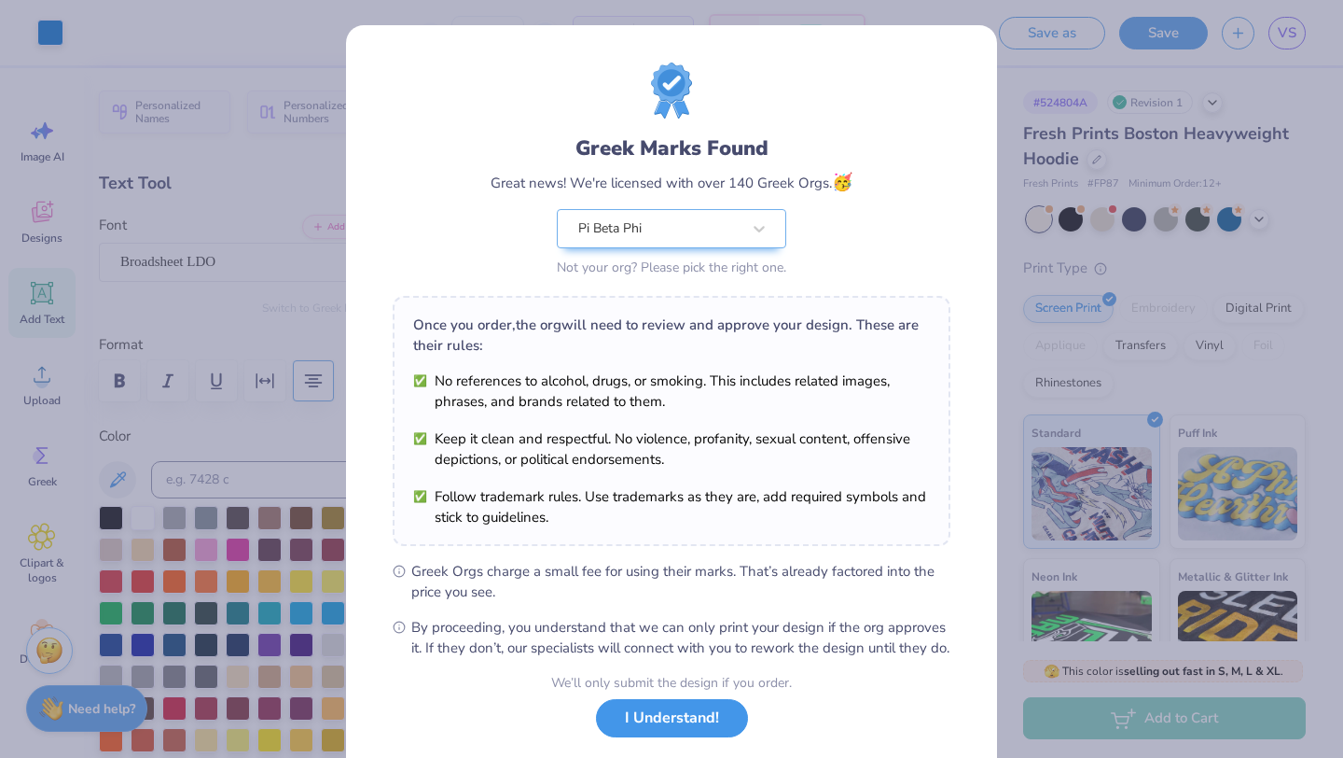
click at [701, 737] on button "I Understand!" at bounding box center [672, 718] width 152 height 38
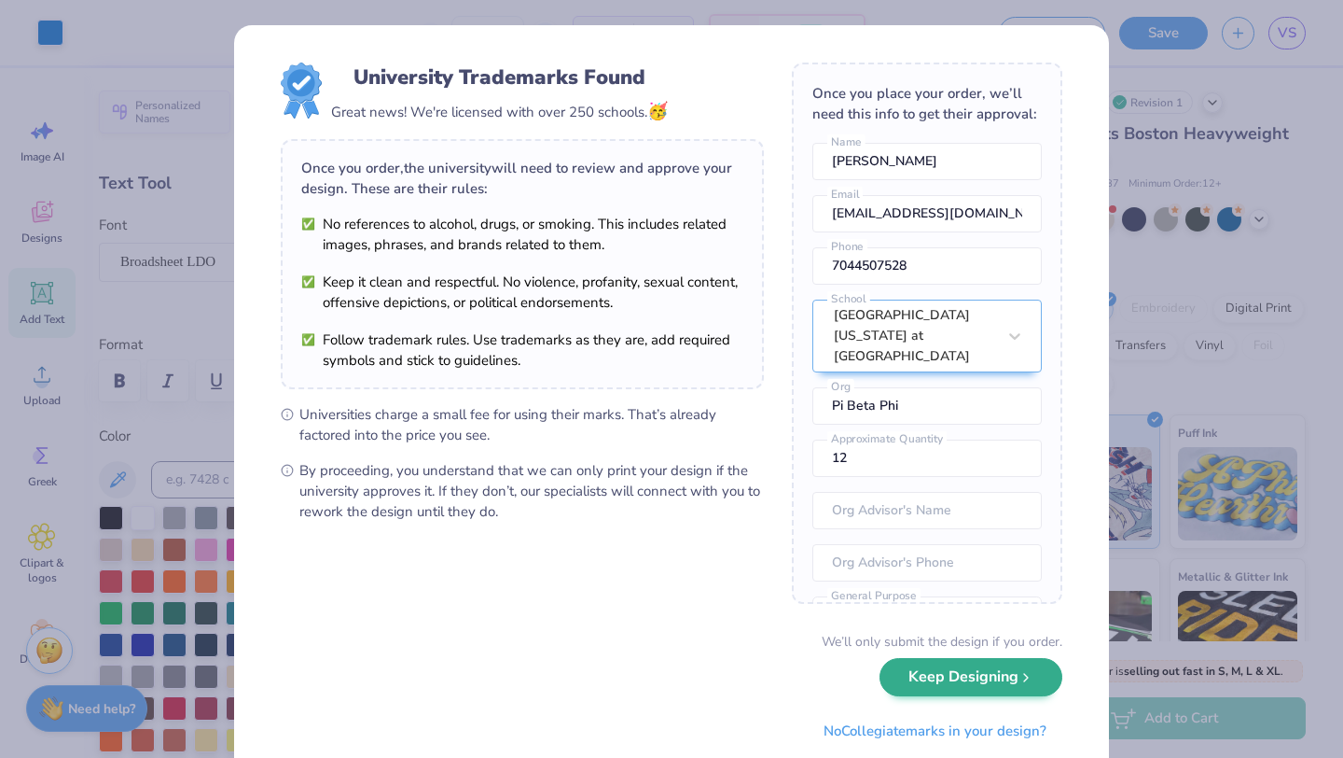
scroll to position [54, 0]
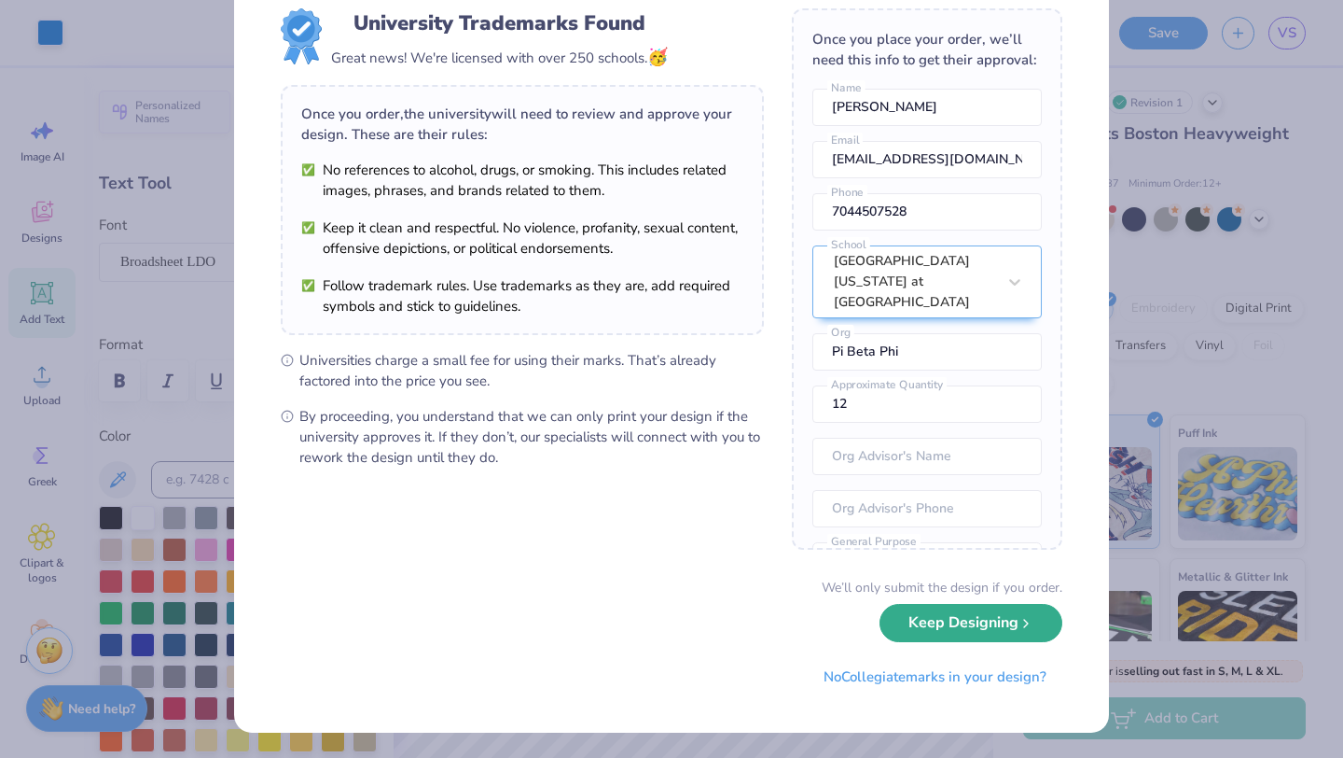
click at [1005, 625] on button "Keep Designing" at bounding box center [971, 623] width 183 height 38
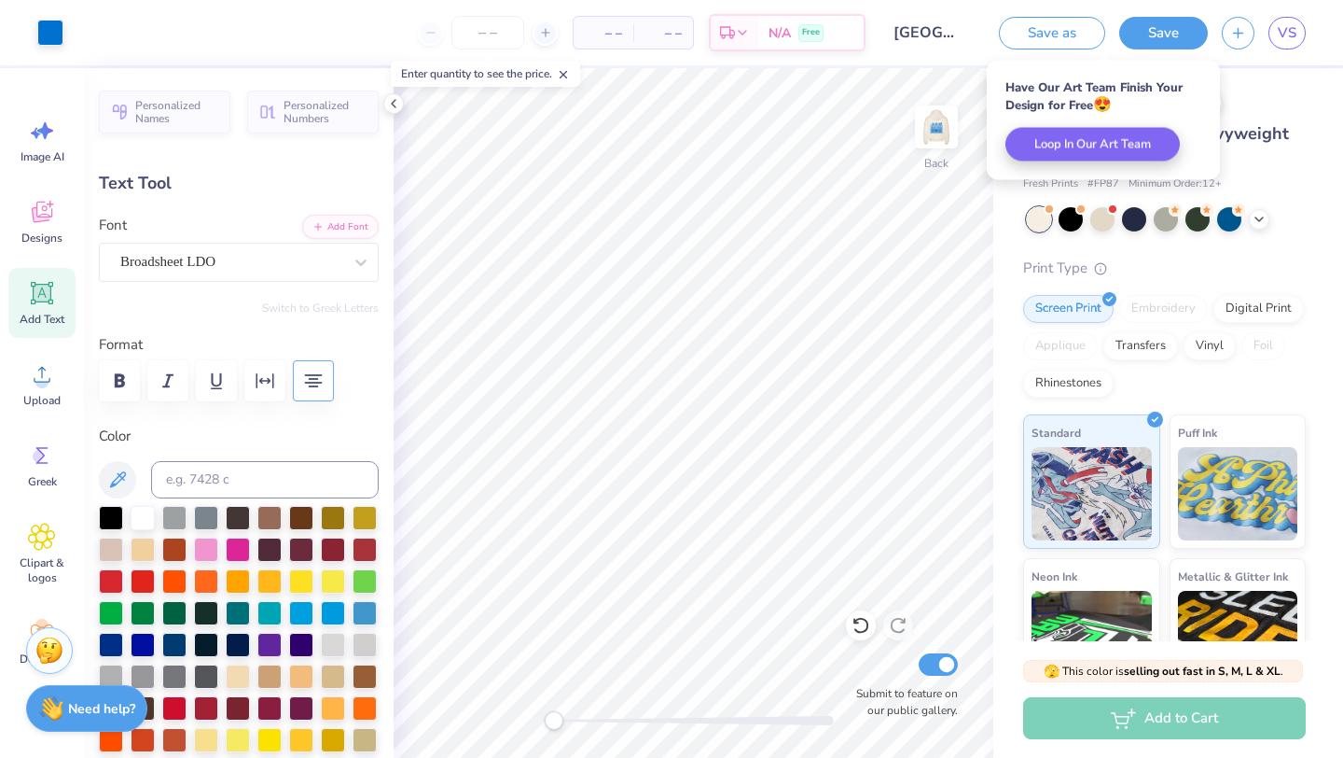
scroll to position [0, 0]
click at [1261, 94] on div "# 524804A Revision 1" at bounding box center [1164, 101] width 283 height 23
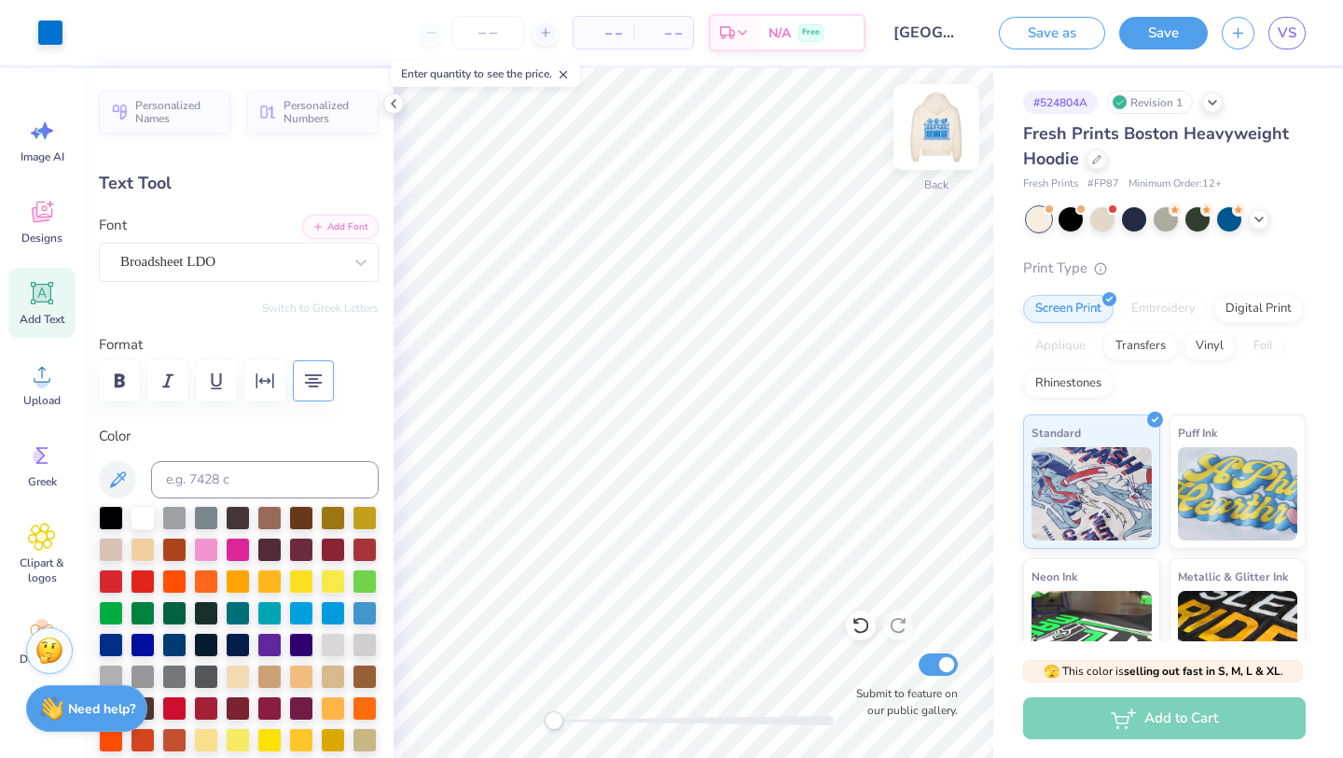
click at [937, 125] on img at bounding box center [936, 127] width 75 height 75
click at [939, 126] on img at bounding box center [936, 127] width 75 height 75
click at [945, 138] on img at bounding box center [936, 127] width 75 height 75
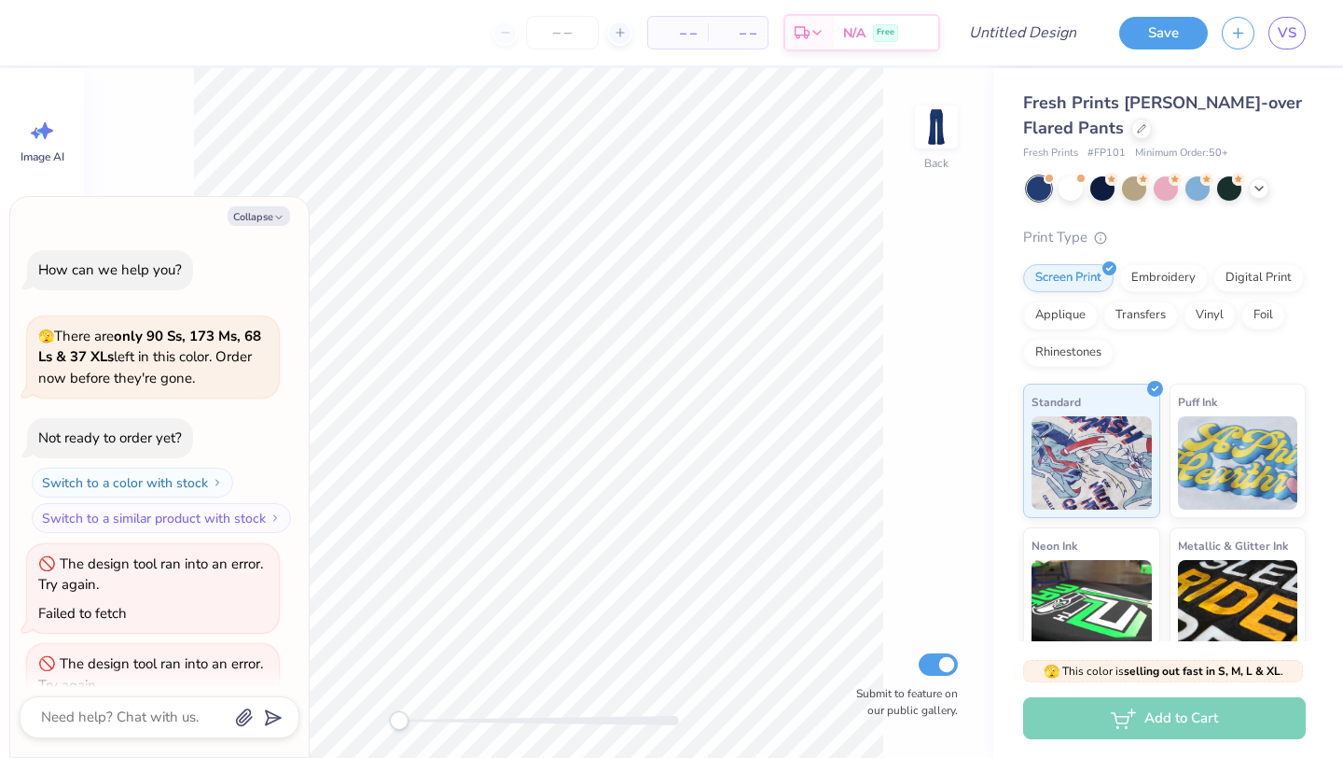
scroll to position [61, 0]
